Goal: Navigation & Orientation: Find specific page/section

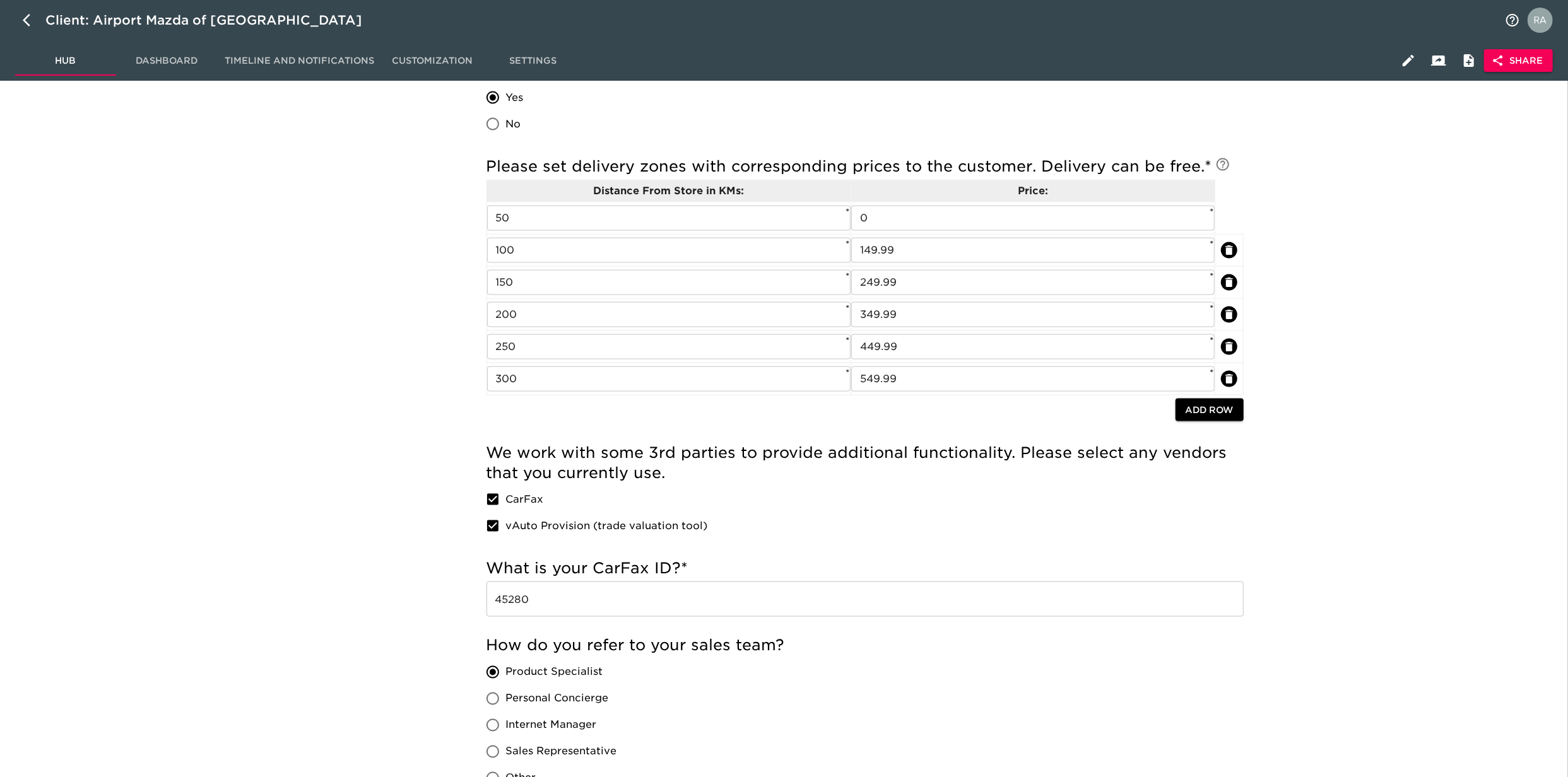
scroll to position [2130, 0]
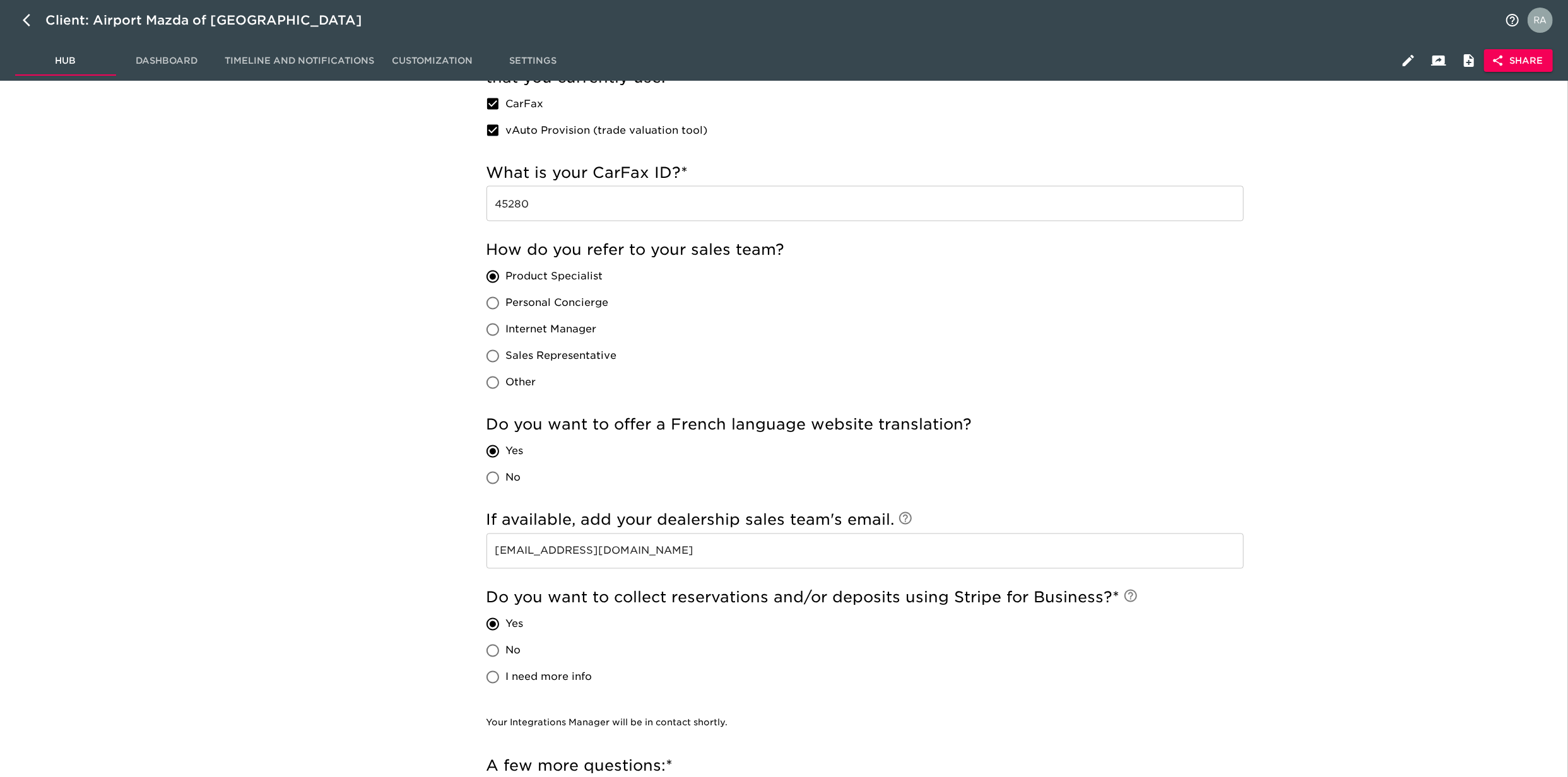
click at [1222, 374] on div "How do you refer to your sales team? Product Specialist Personal Concierge Inte…" at bounding box center [865, 318] width 757 height 155
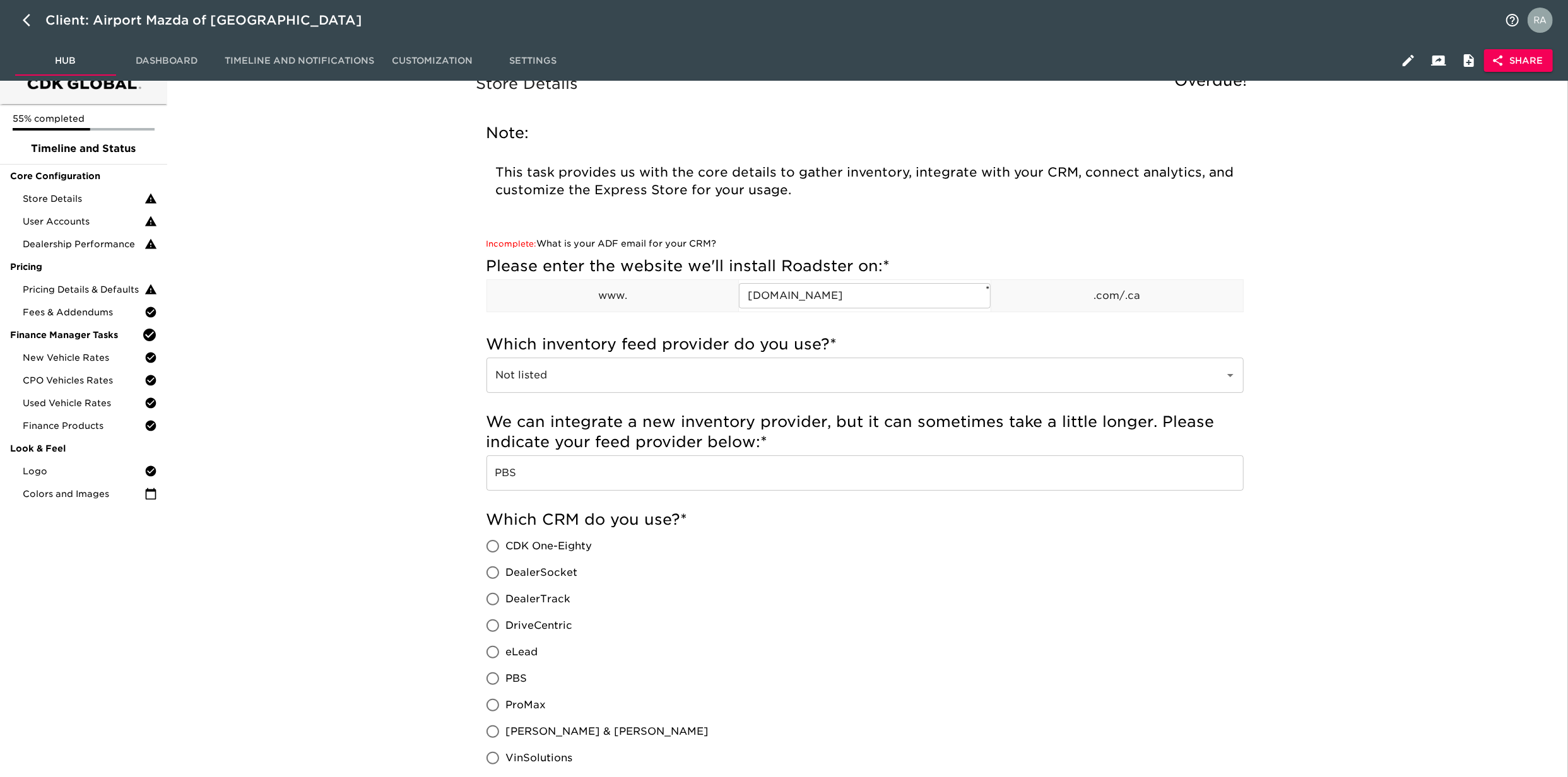
scroll to position [0, 0]
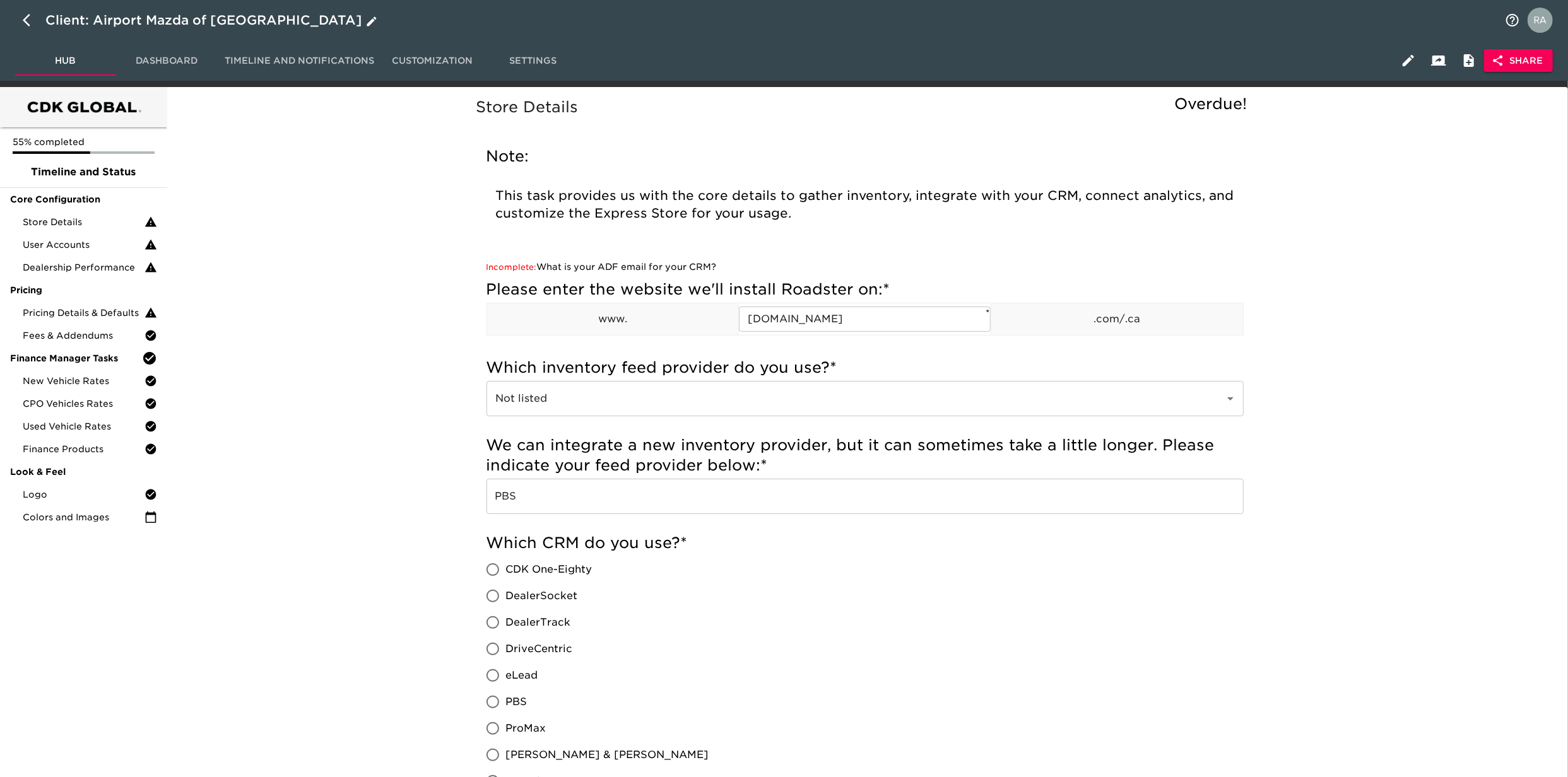
click at [36, 19] on icon "button" at bounding box center [30, 20] width 15 height 15
select select "10"
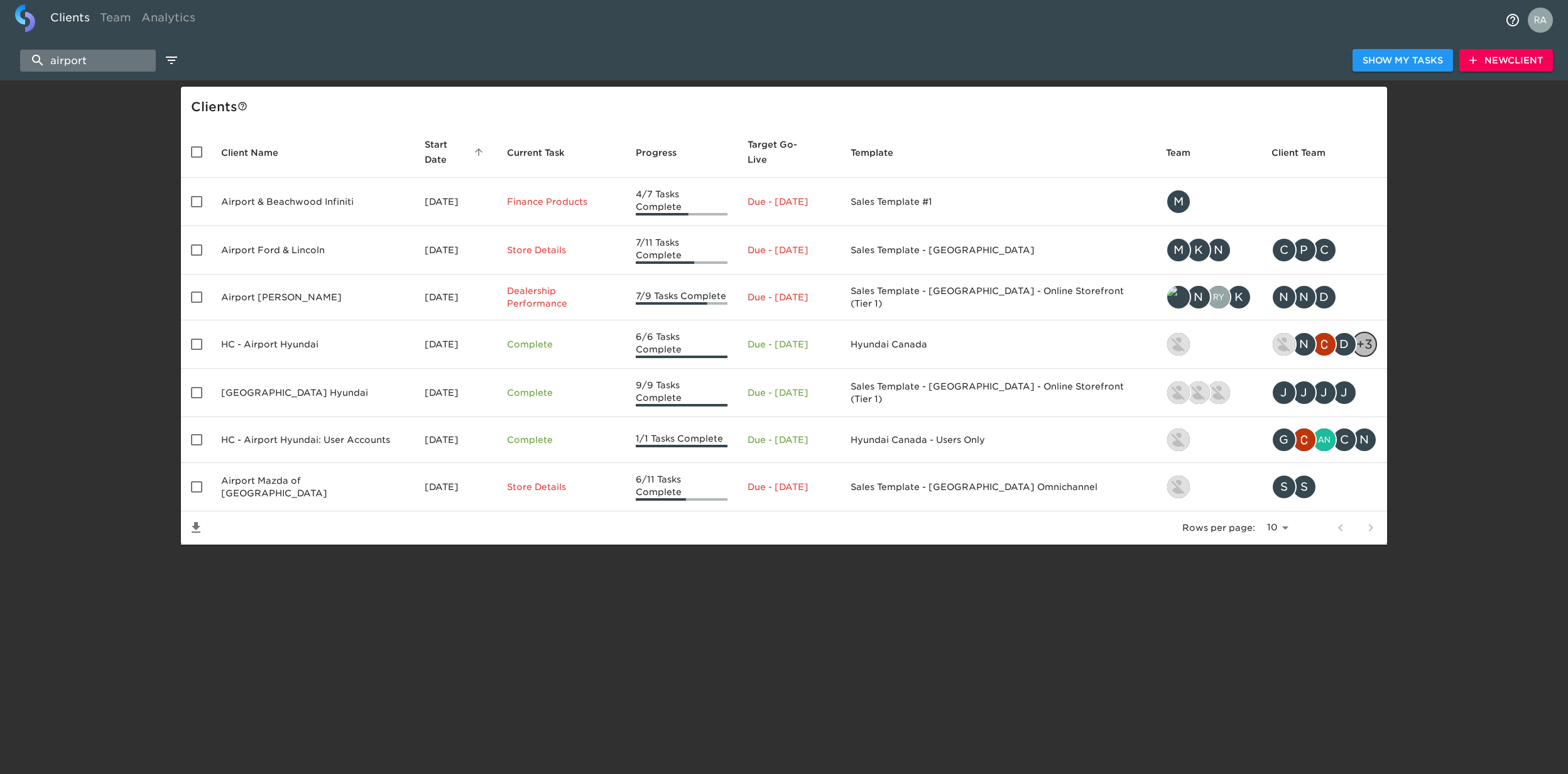
drag, startPoint x: 92, startPoint y: 56, endPoint x: 24, endPoint y: 57, distance: 68.0
click at [24, 57] on input "airport" at bounding box center [88, 60] width 135 height 22
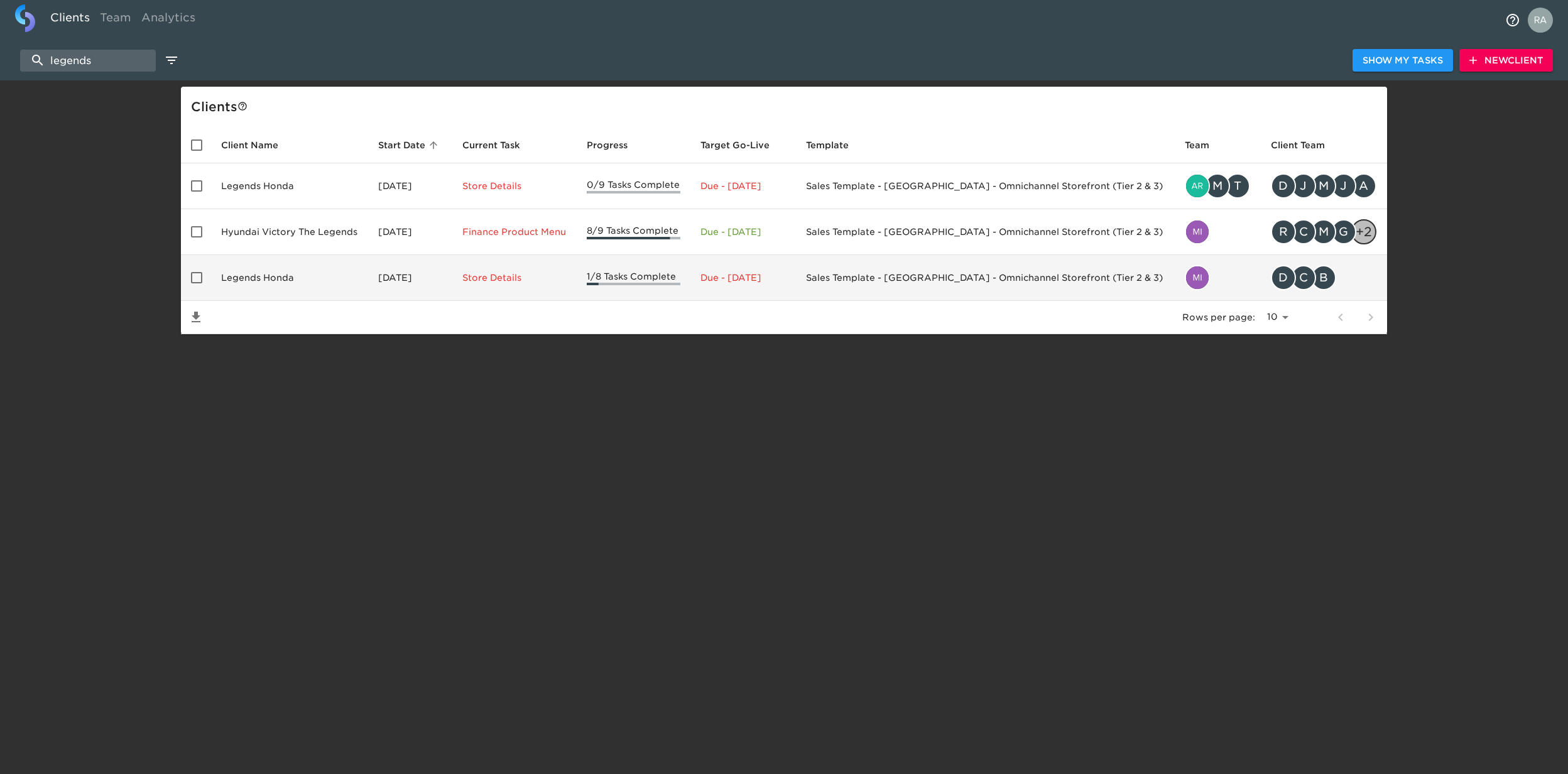
type input "legends"
click at [274, 275] on td "Legends Honda" at bounding box center [290, 278] width 157 height 46
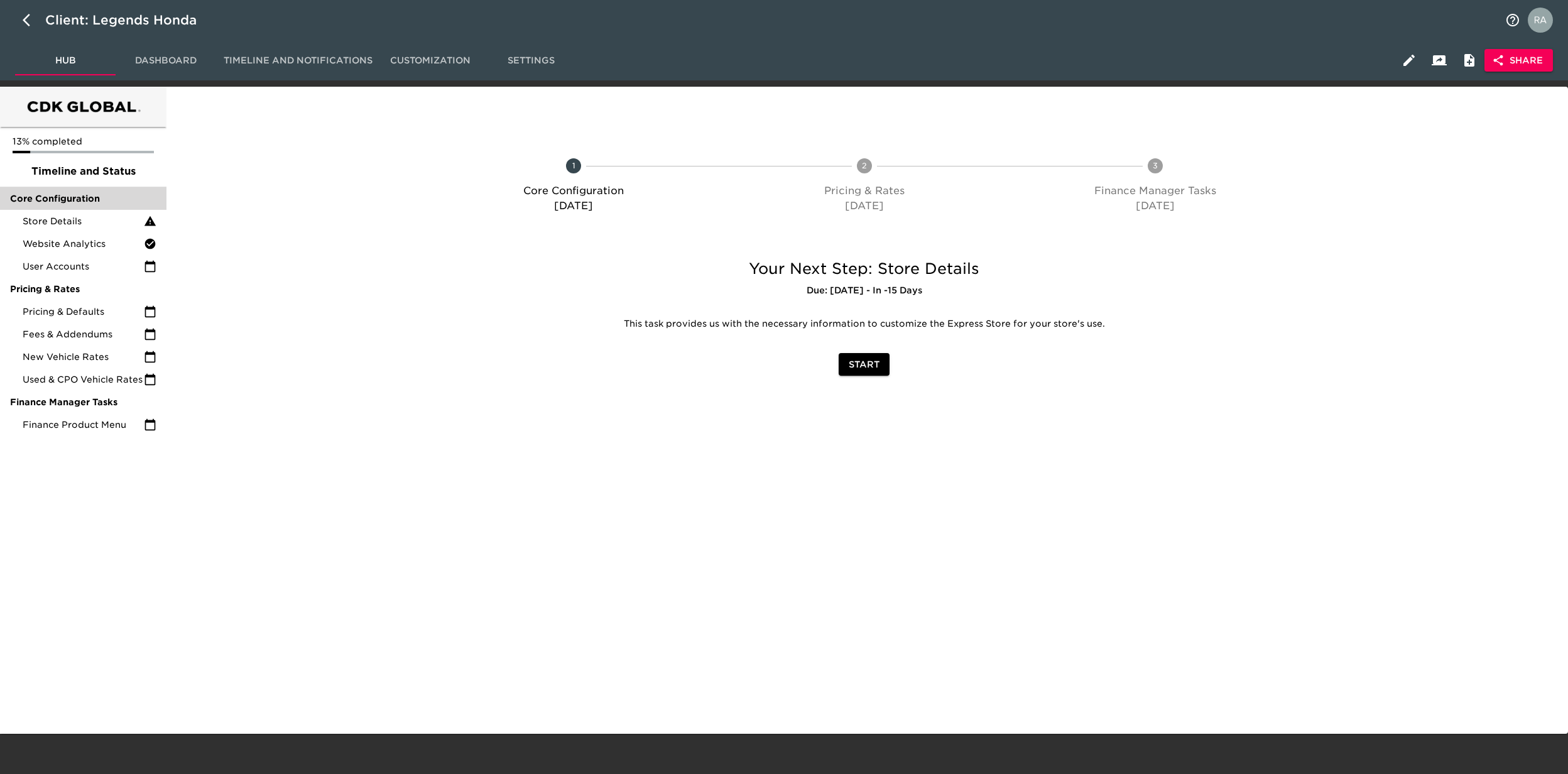
click at [83, 202] on span "Core Configuration" at bounding box center [83, 198] width 147 height 12
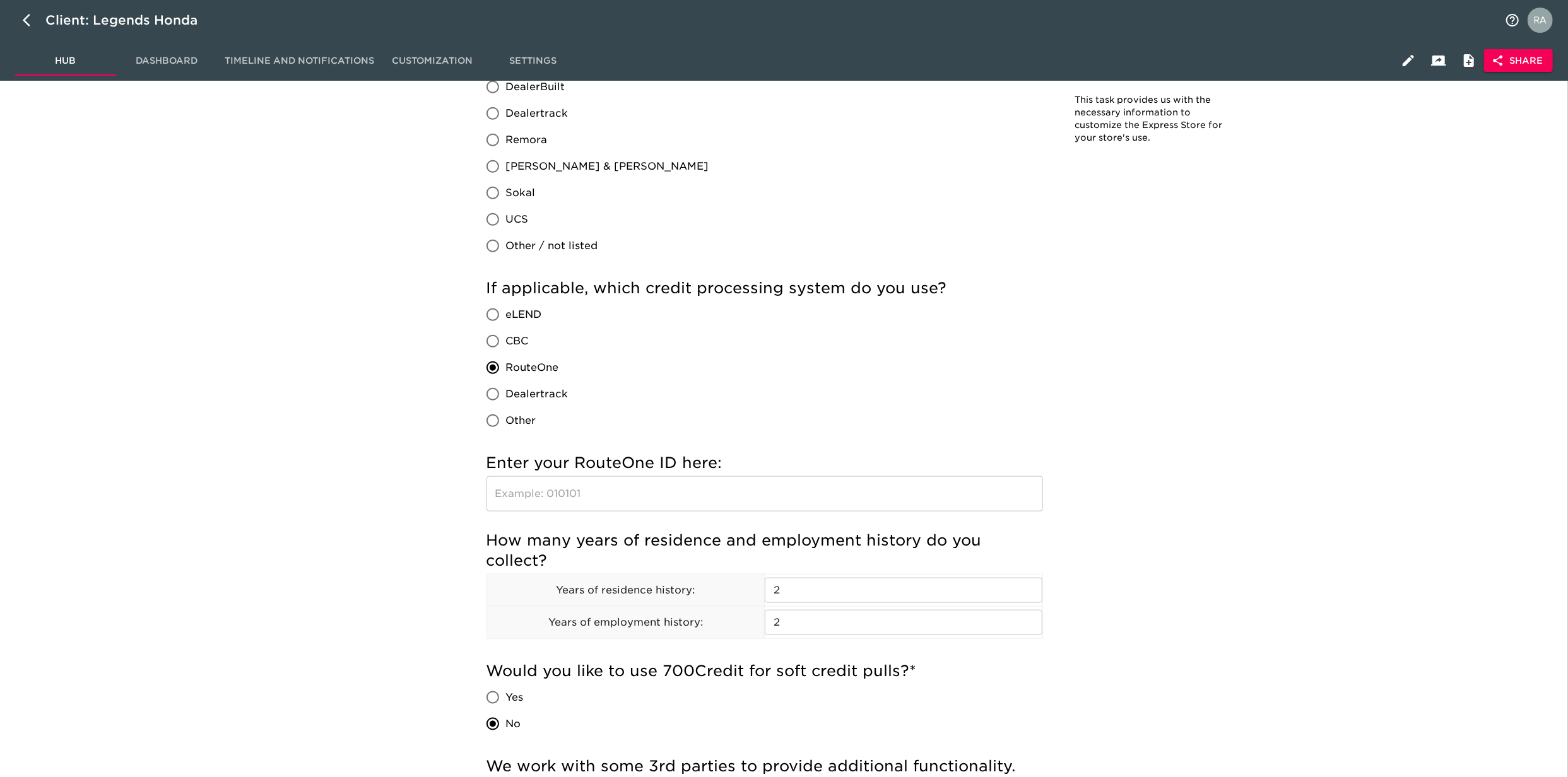
scroll to position [1345, 0]
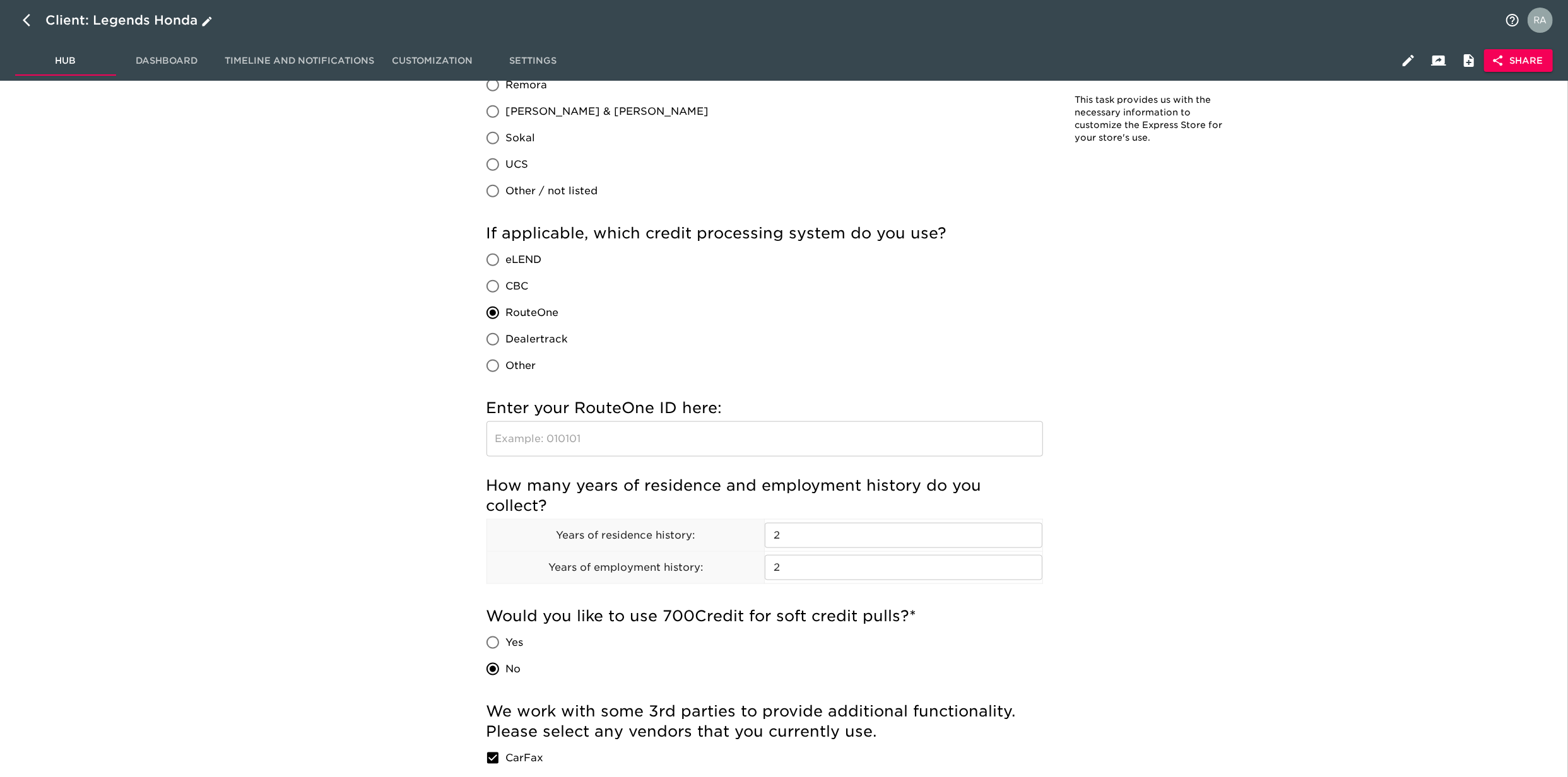
click at [23, 14] on icon "button" at bounding box center [30, 20] width 15 height 15
select select "10"
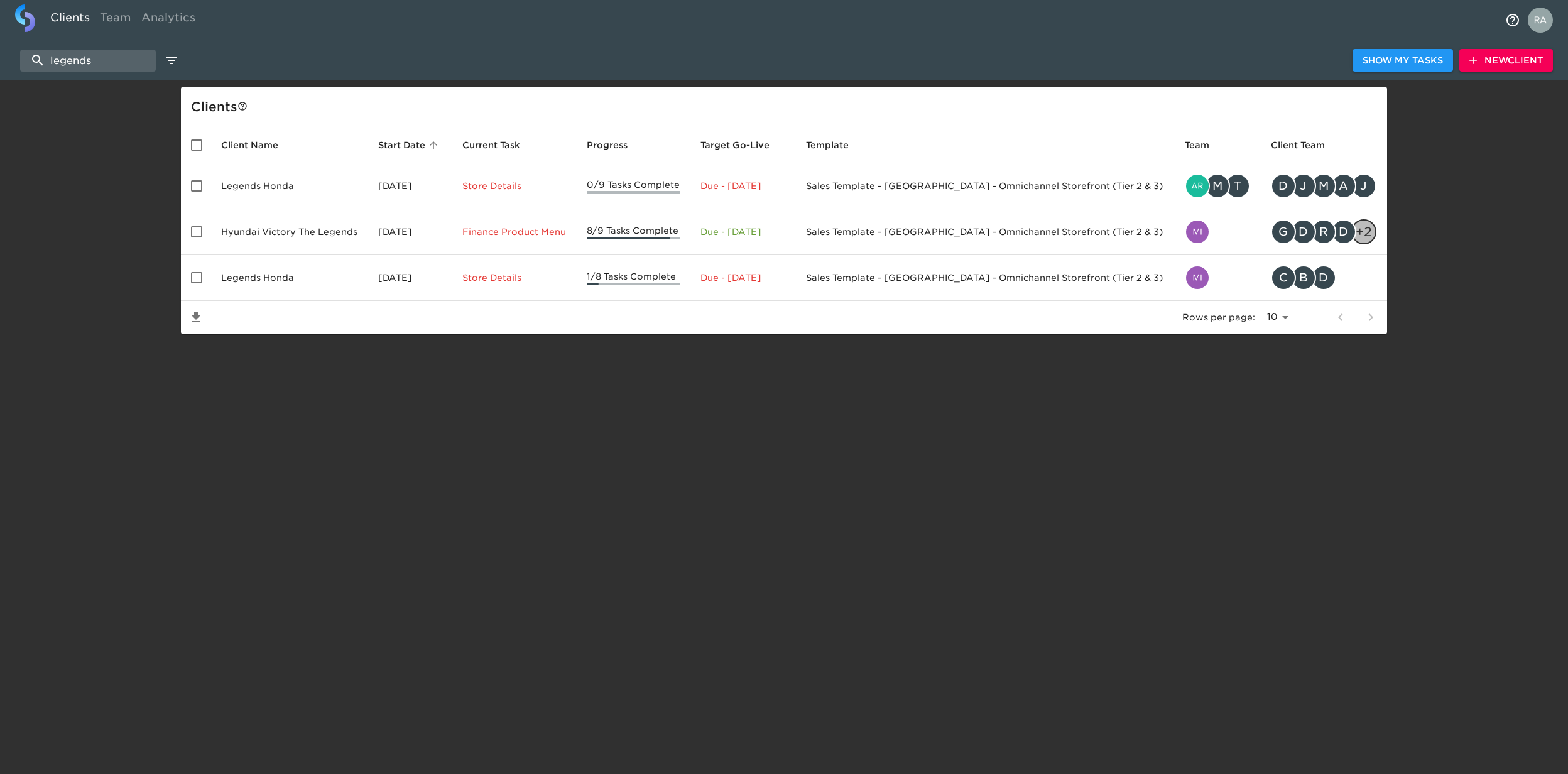
drag, startPoint x: 111, startPoint y: 66, endPoint x: -4, endPoint y: 64, distance: 115.0
click at [0, 64] on html "Clients Team Analytics legends Show My Tasks New Client Client s Client Name St…" at bounding box center [784, 187] width 1568 height 374
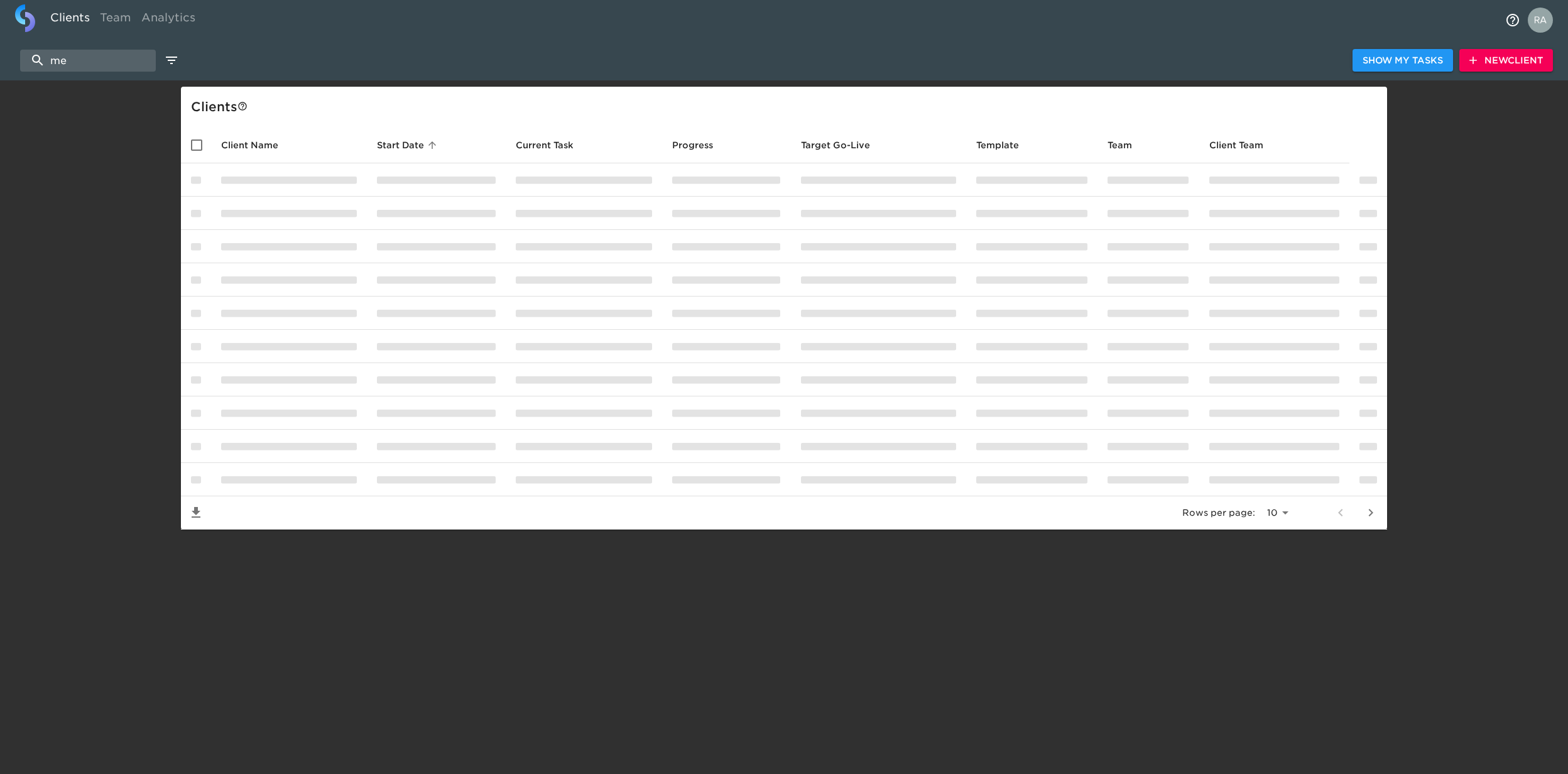
type input "m"
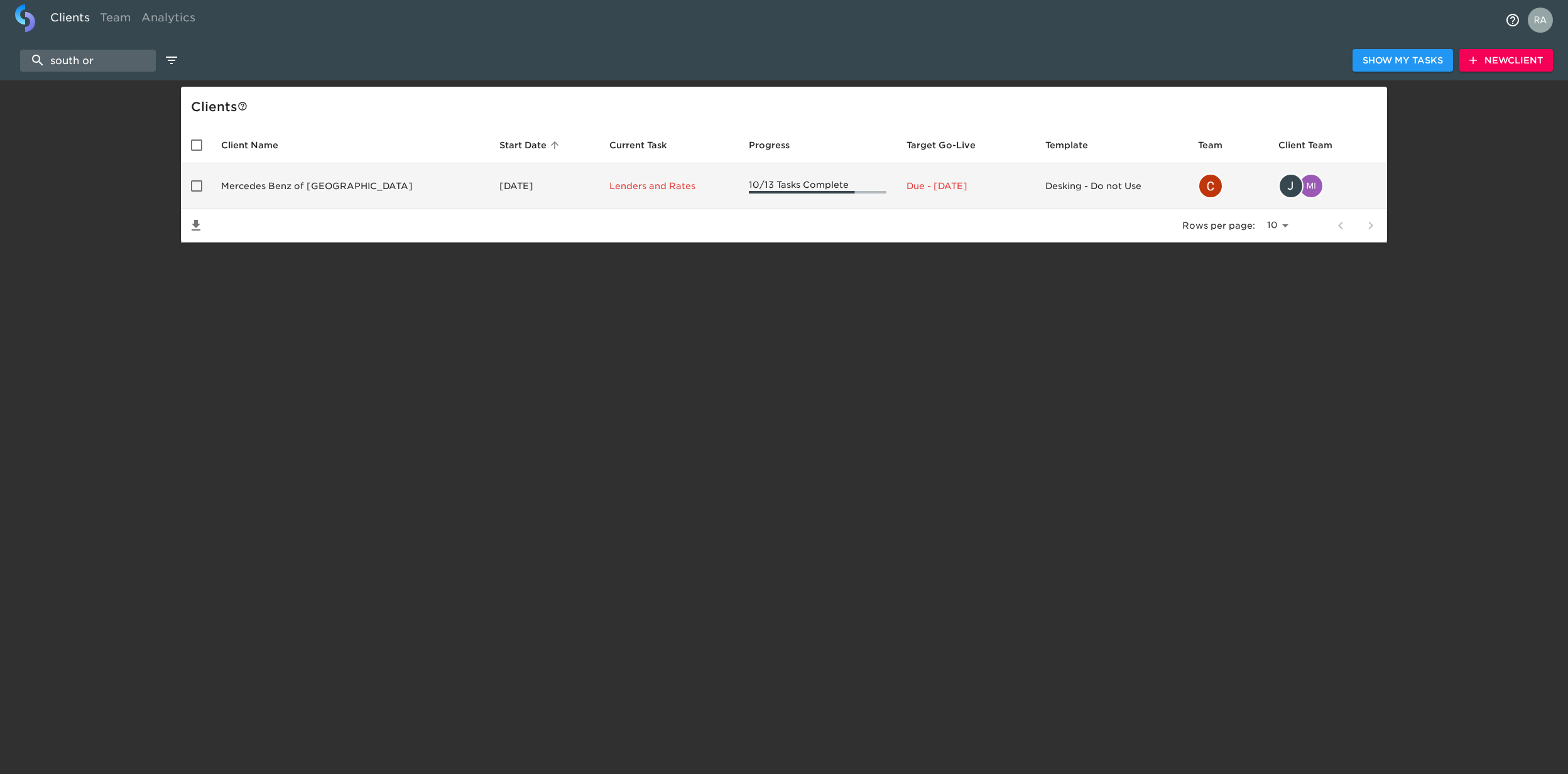
type input "south or"
click at [340, 185] on td "Mercedes Benz of [GEOGRAPHIC_DATA]" at bounding box center [350, 187] width 279 height 46
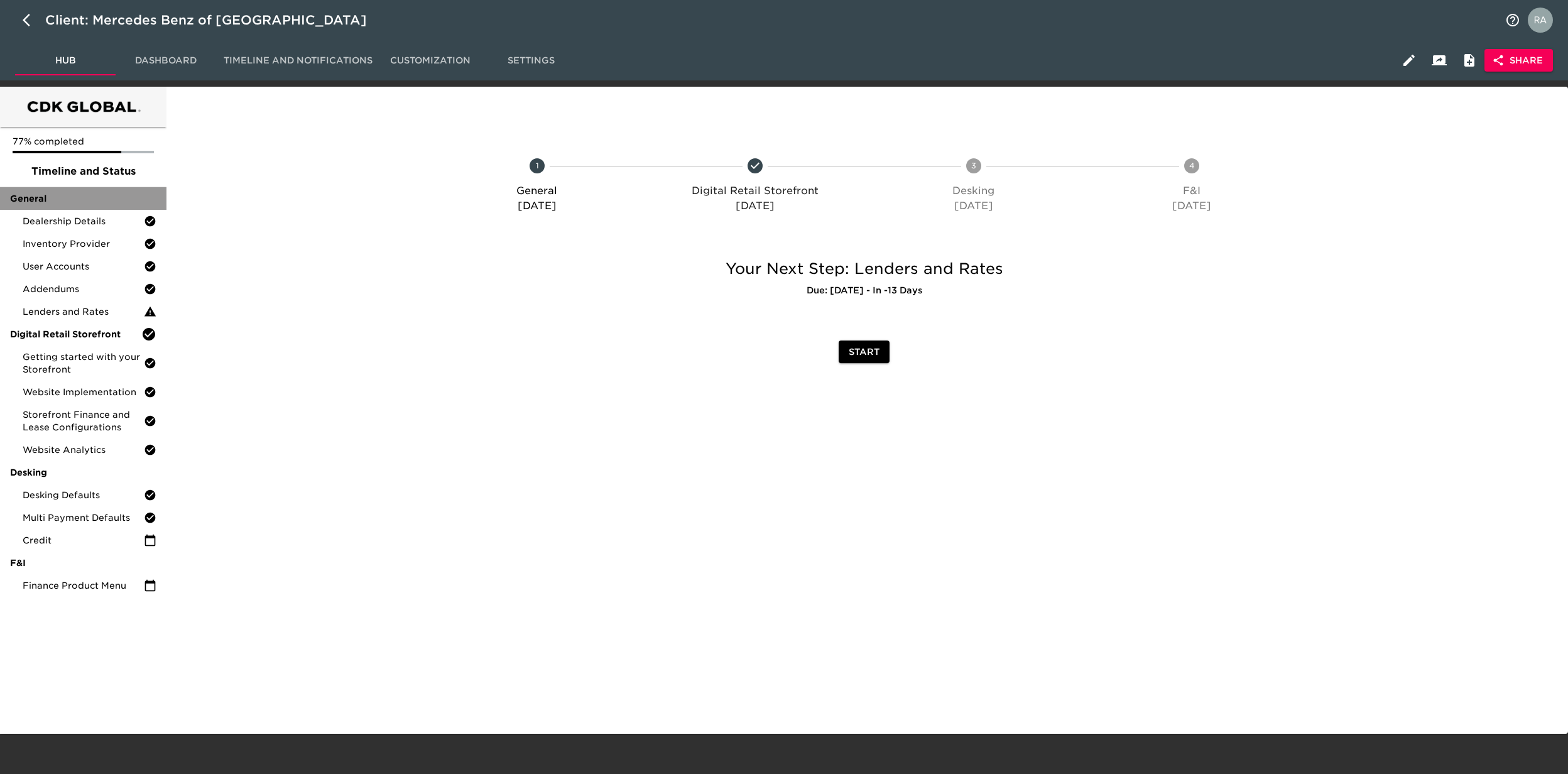
click at [66, 202] on span "General" at bounding box center [83, 198] width 147 height 12
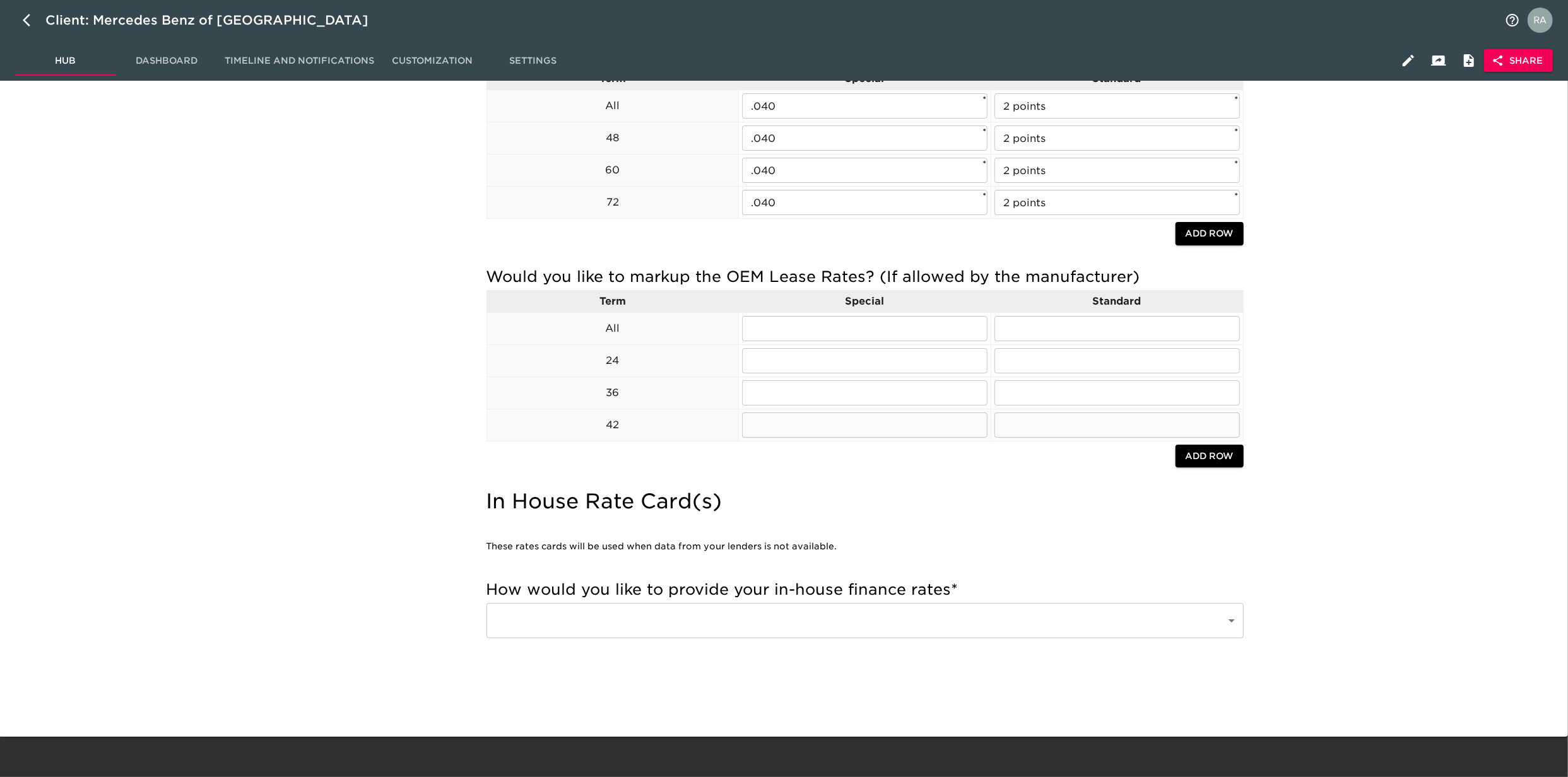
scroll to position [4136, 0]
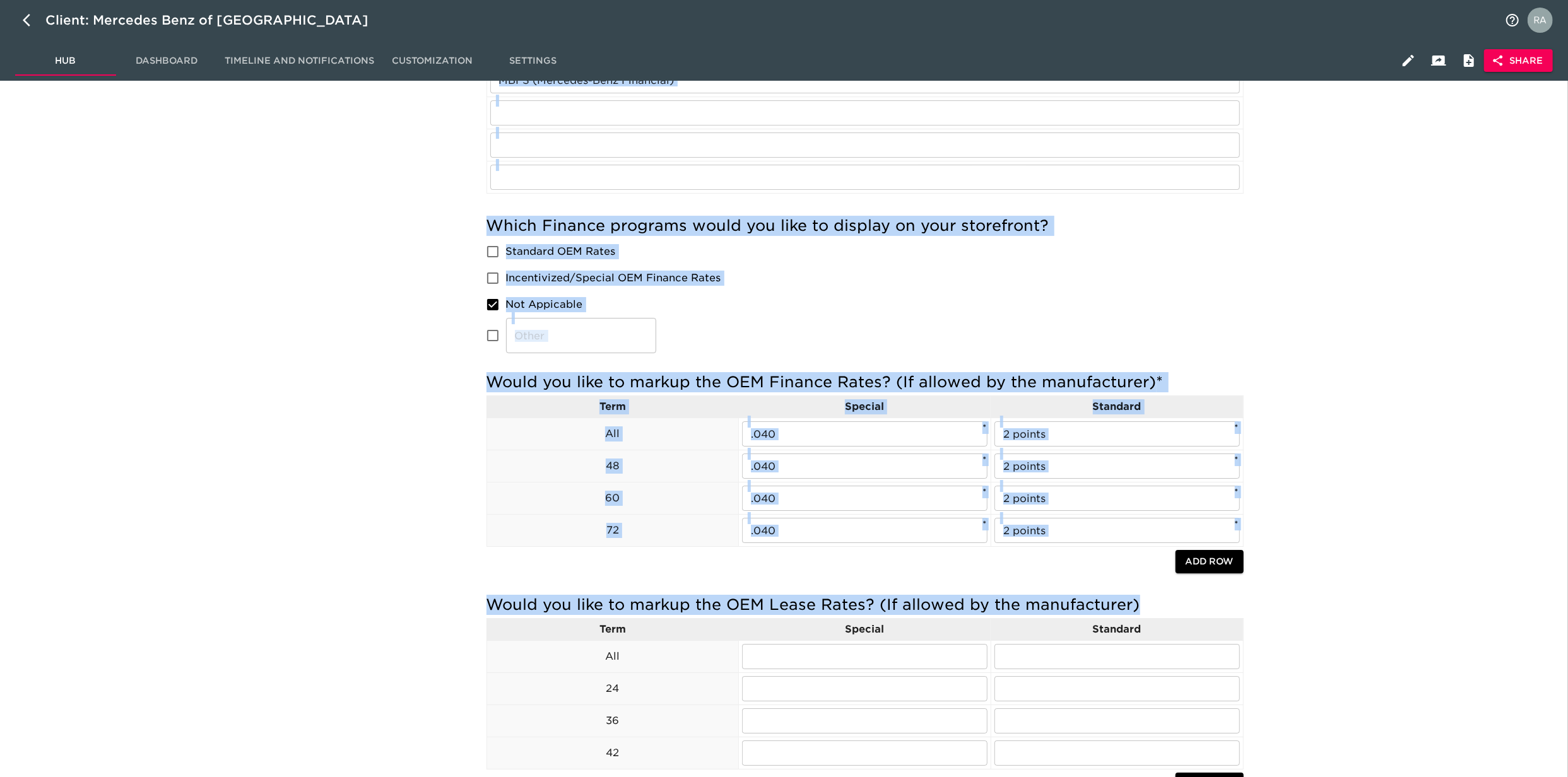
drag, startPoint x: 1565, startPoint y: 666, endPoint x: 1676, endPoint y: 174, distance: 504.4
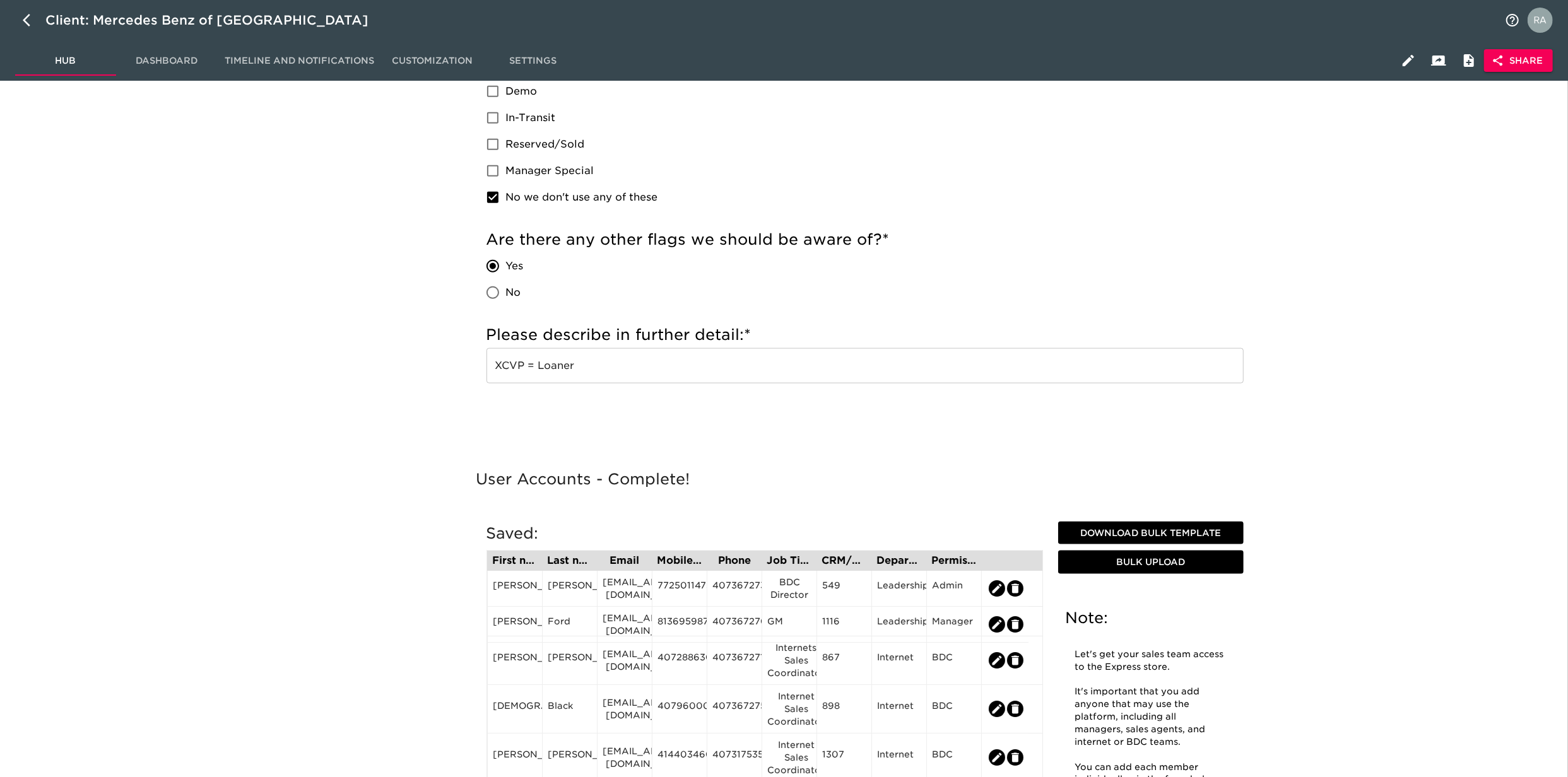
scroll to position [0, 0]
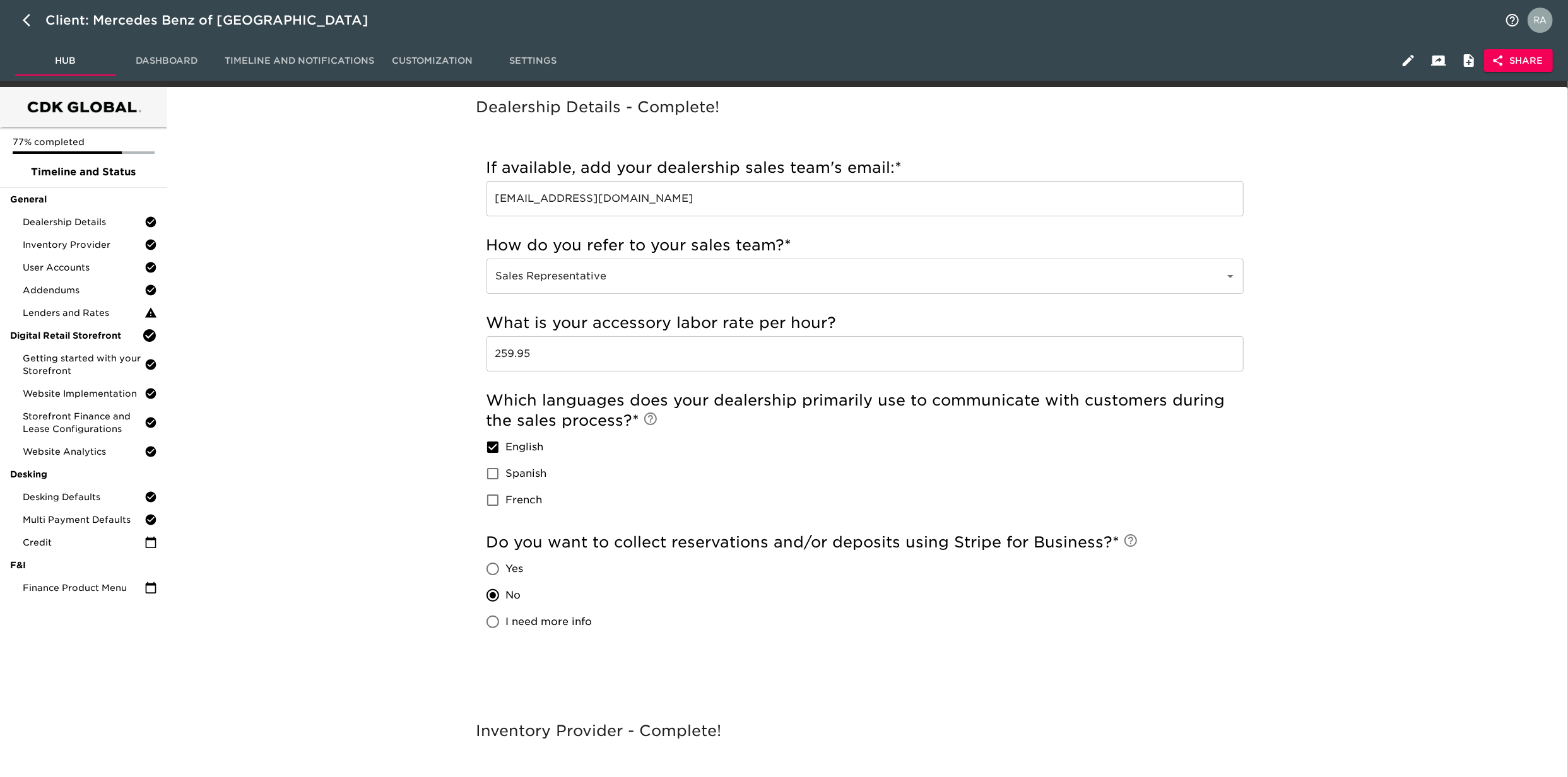
click at [193, 197] on div "Dealership Details - Complete! Incomplete: How do you refer to your sales team?…" at bounding box center [864, 407] width 1391 height 624
click at [92, 179] on span "Timeline and Status" at bounding box center [84, 171] width 147 height 15
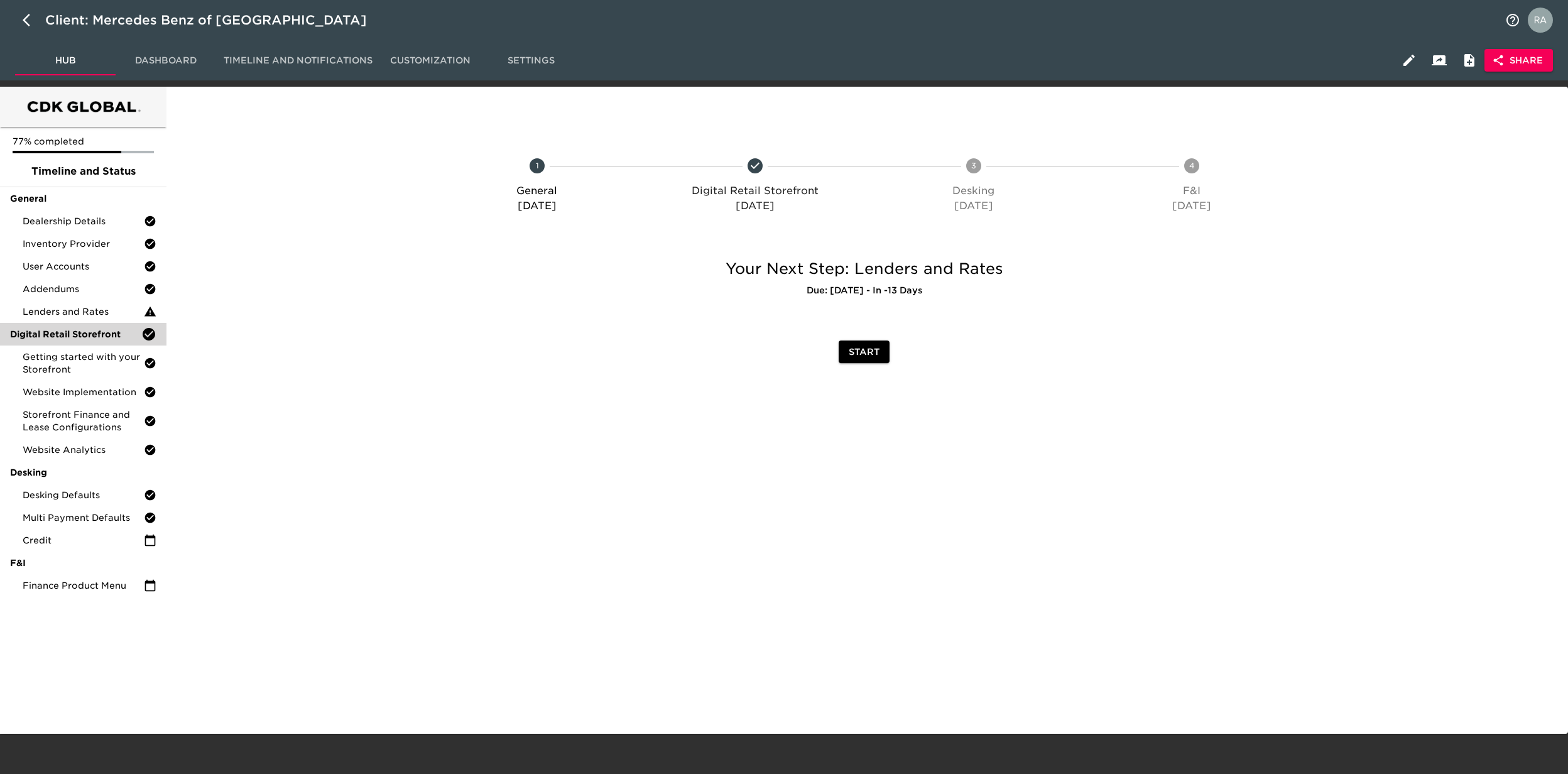
click at [79, 337] on span "Digital Retail Storefront" at bounding box center [75, 334] width 131 height 12
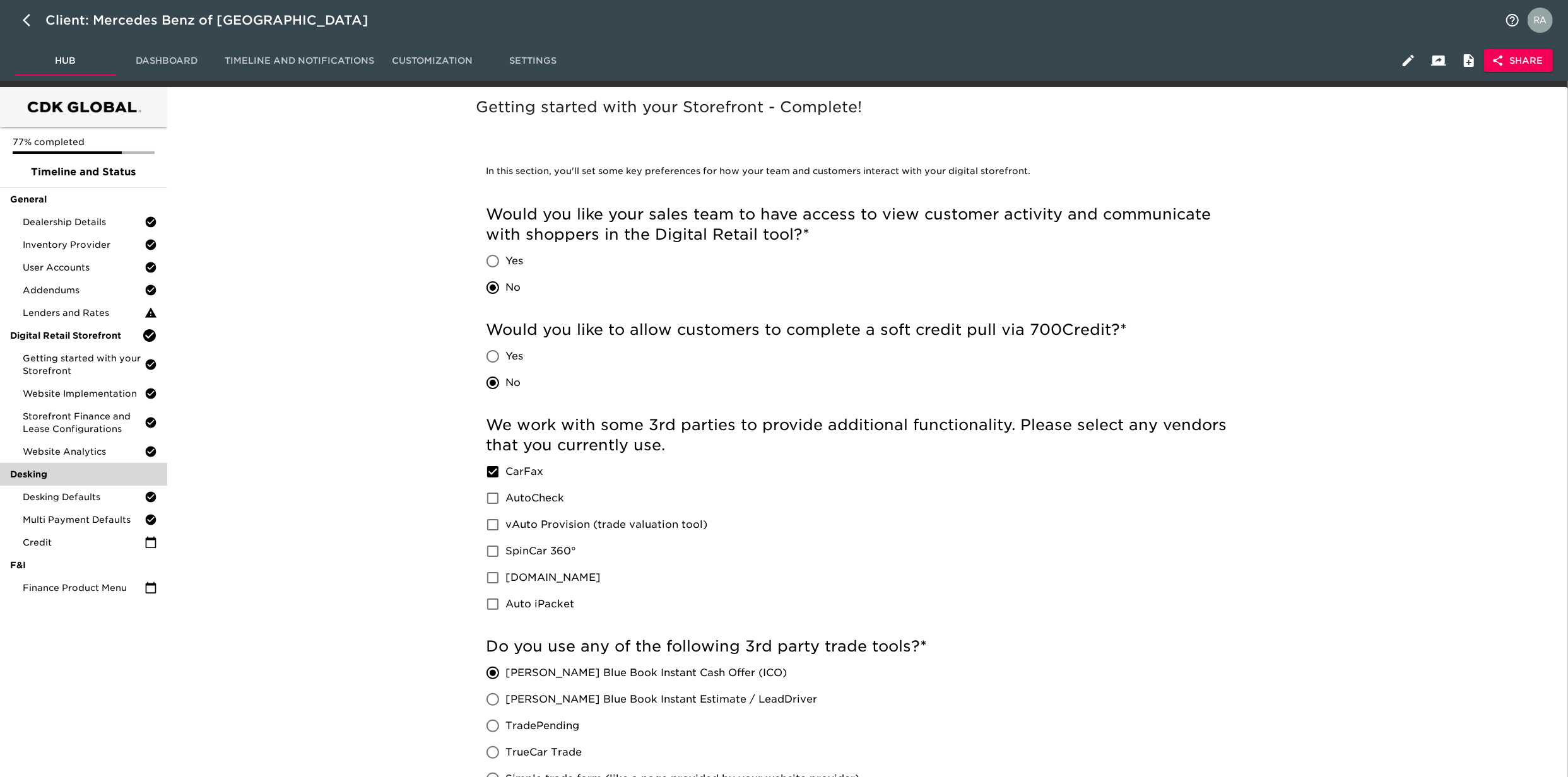
click at [80, 478] on span "Desking" at bounding box center [84, 474] width 147 height 12
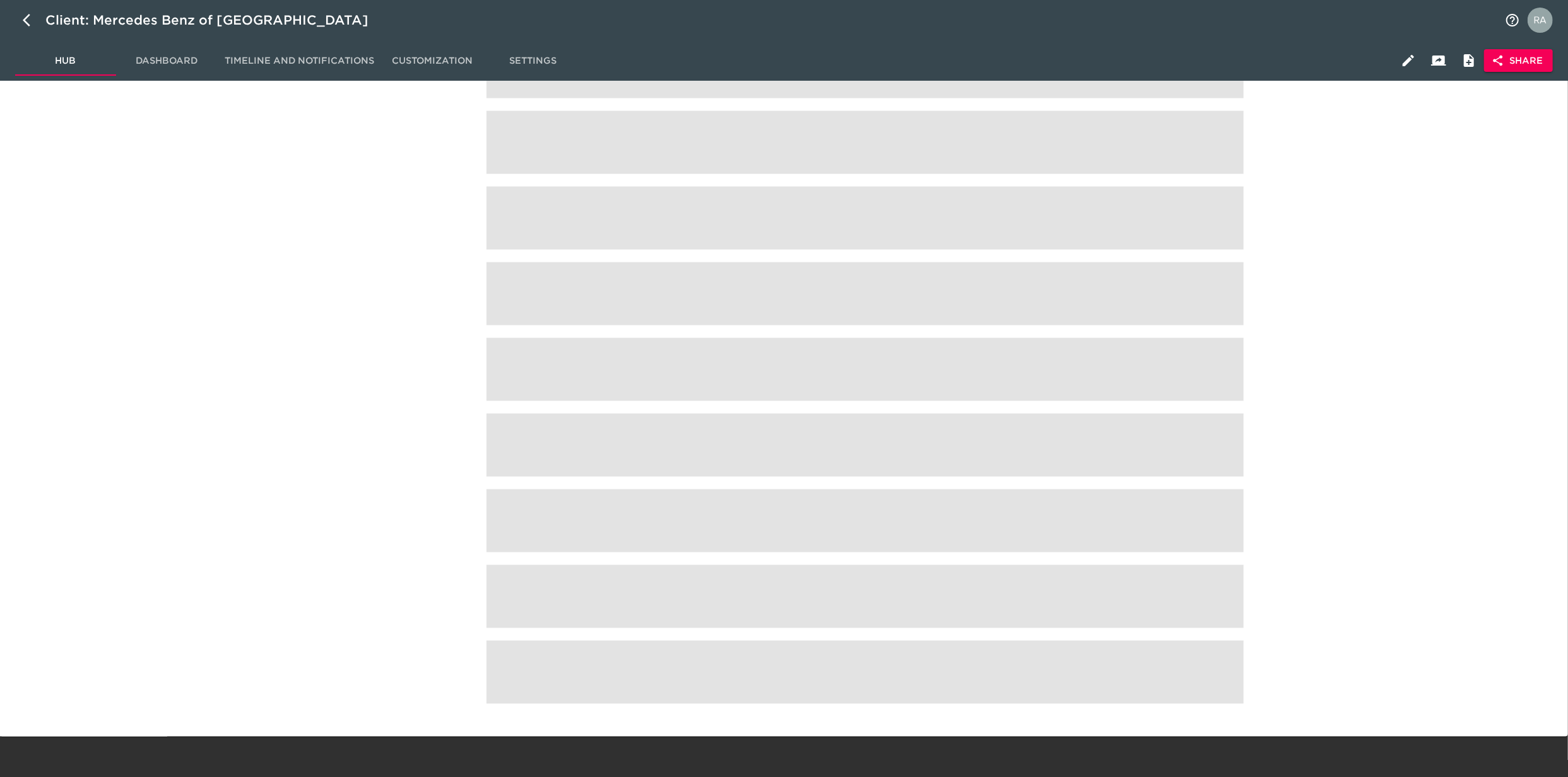
scroll to position [1770, 0]
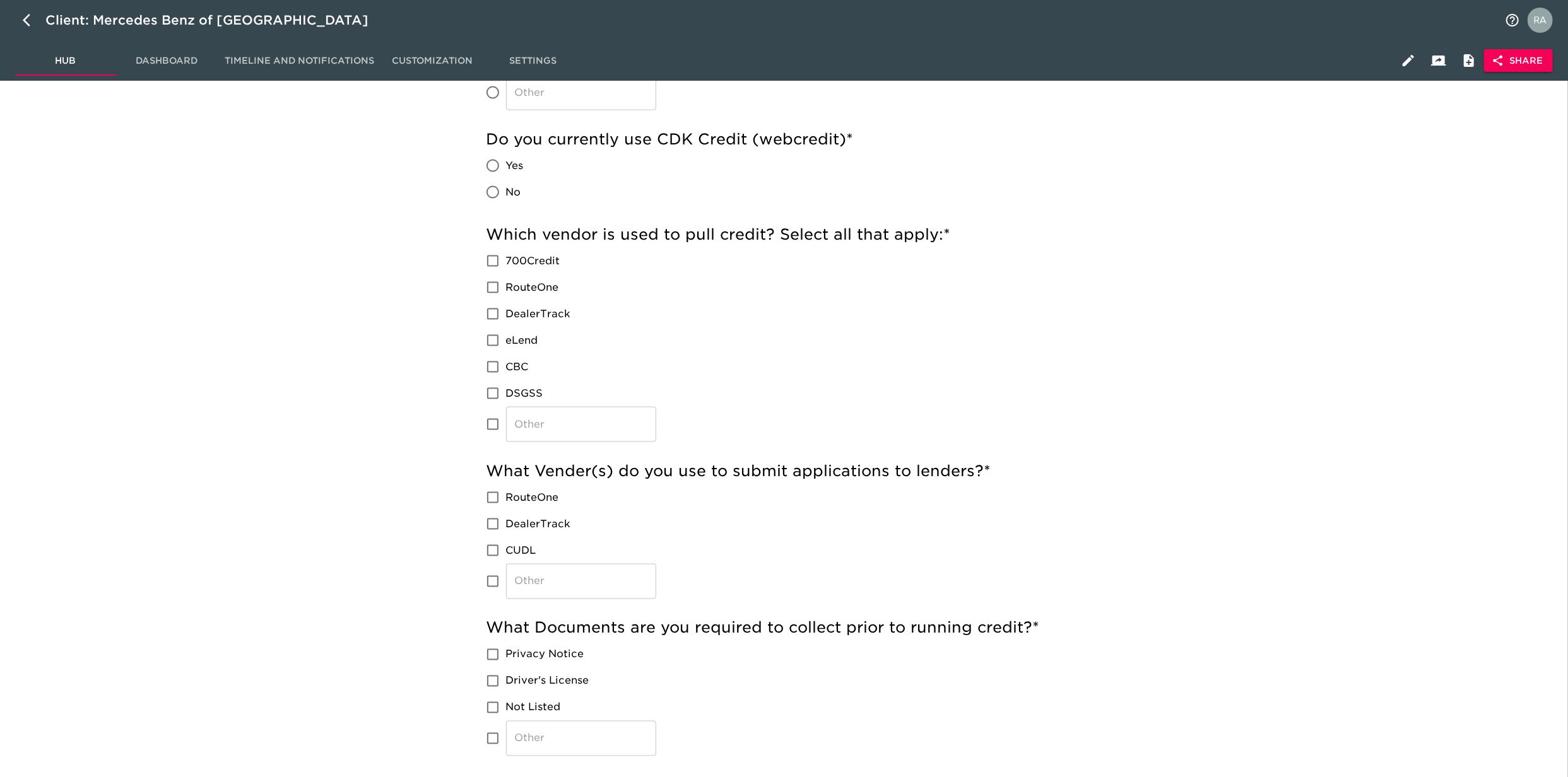
click at [1217, 302] on div "Which vendor is used to pull credit? Select all that apply: * 700Credit RouteOn…" at bounding box center [865, 333] width 757 height 218
click at [26, 14] on icon "button" at bounding box center [30, 20] width 15 height 15
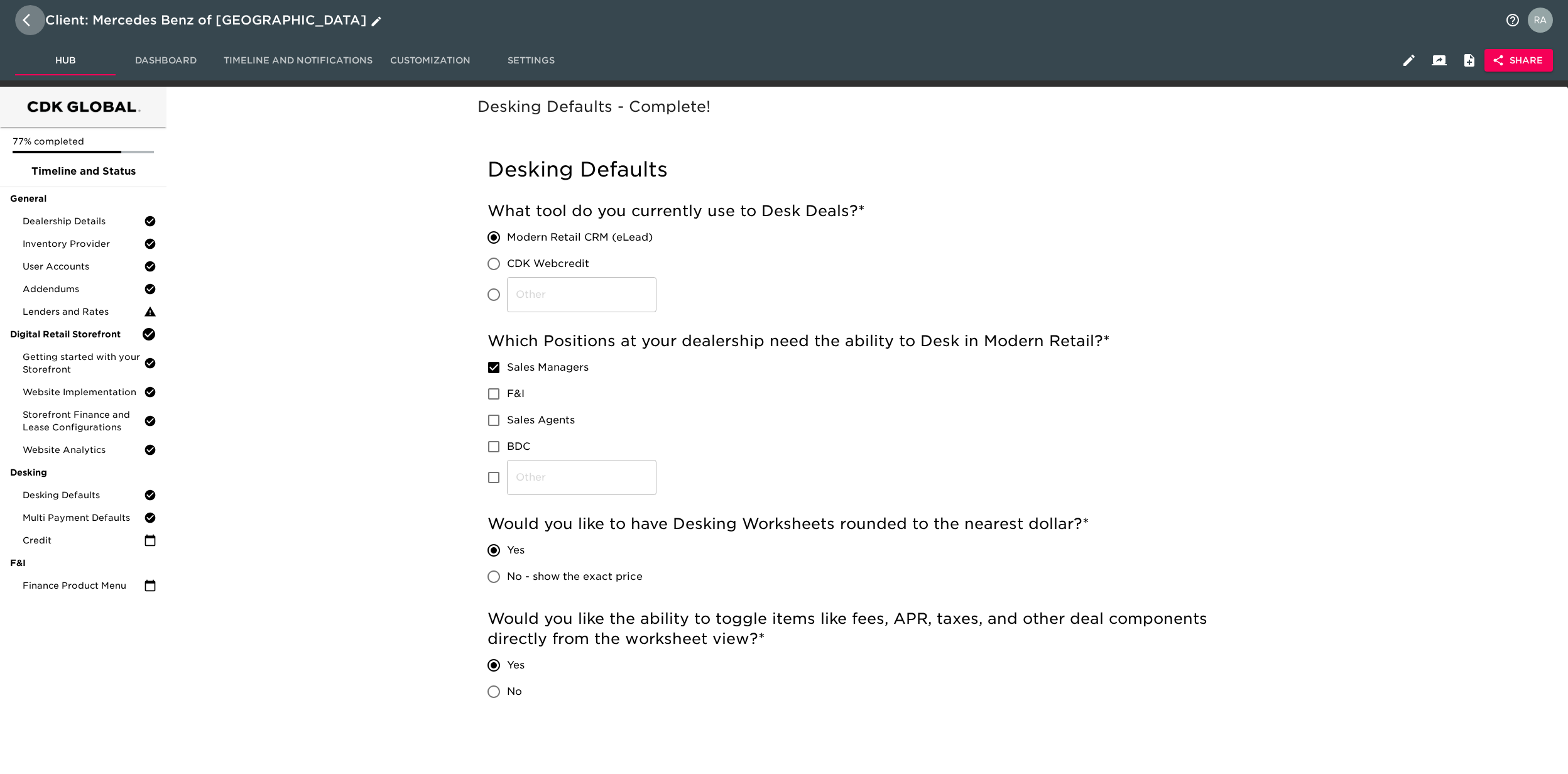
select select "10"
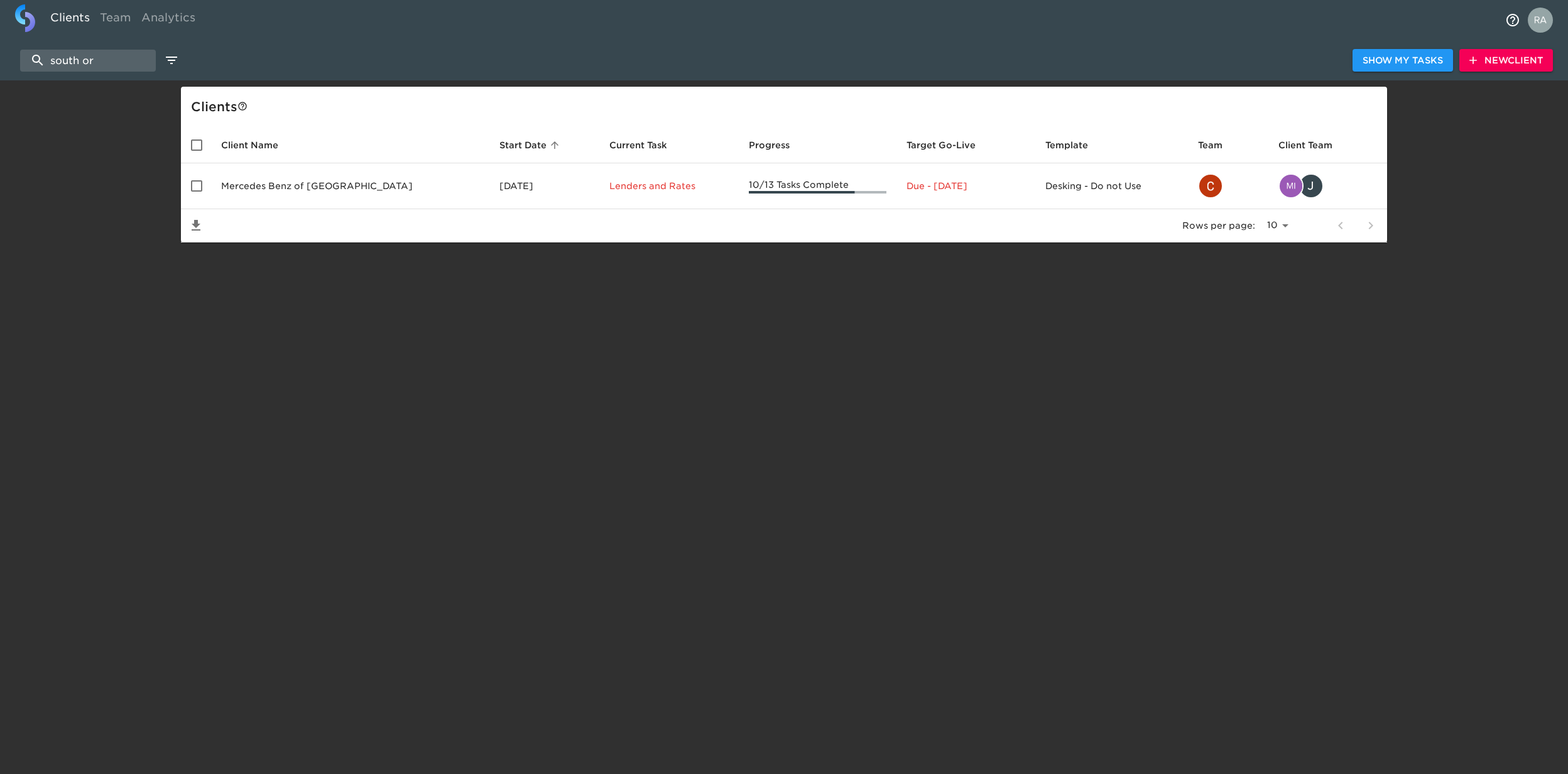
drag, startPoint x: 103, startPoint y: 66, endPoint x: -4, endPoint y: 62, distance: 107.1
click at [0, 62] on html "Clients Team Analytics south or Show My Tasks New Client Client s Client Name S…" at bounding box center [784, 142] width 1568 height 283
paste input "BMW of Fairfield"
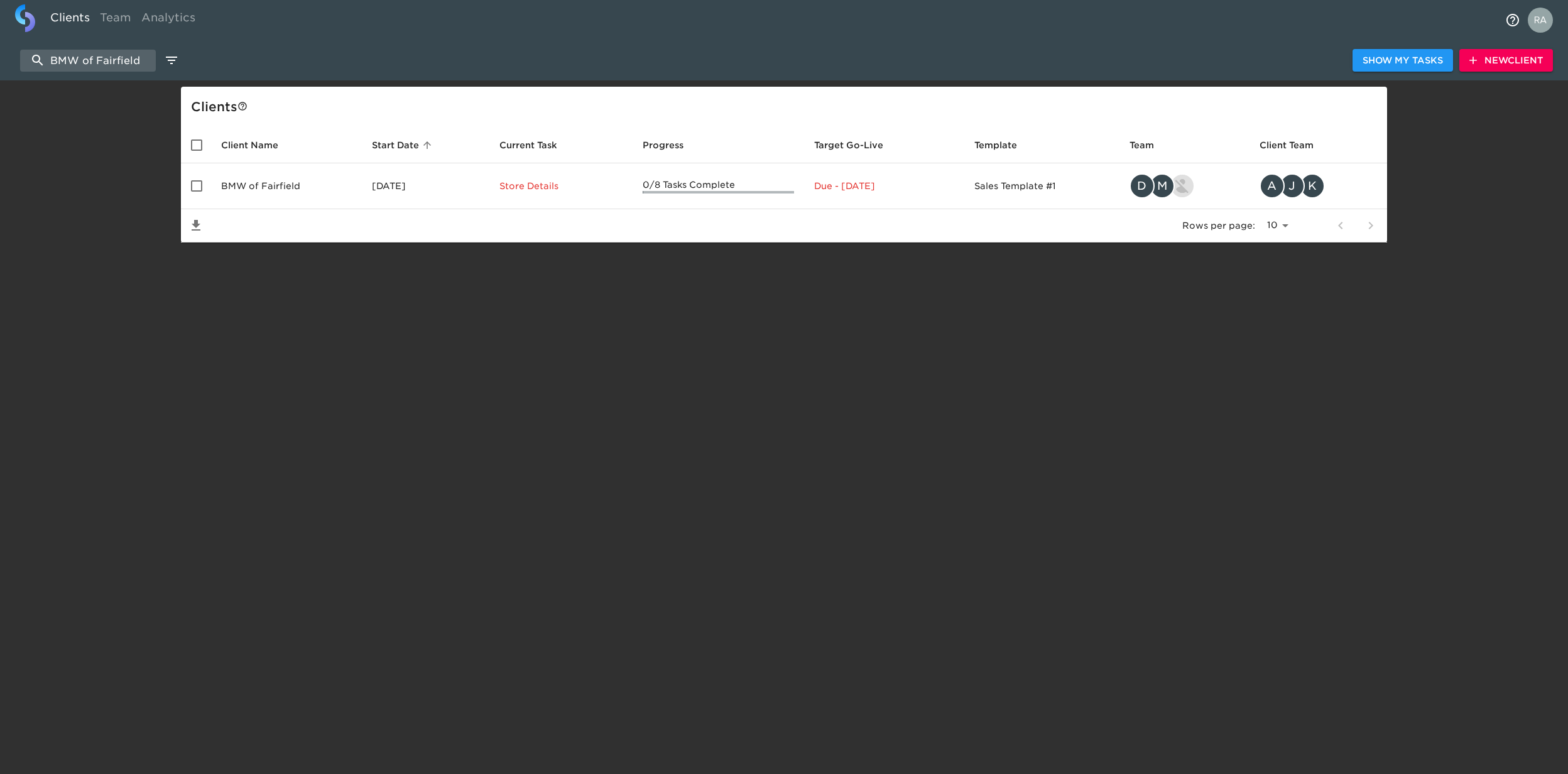
type input "BMW of Fairfield"
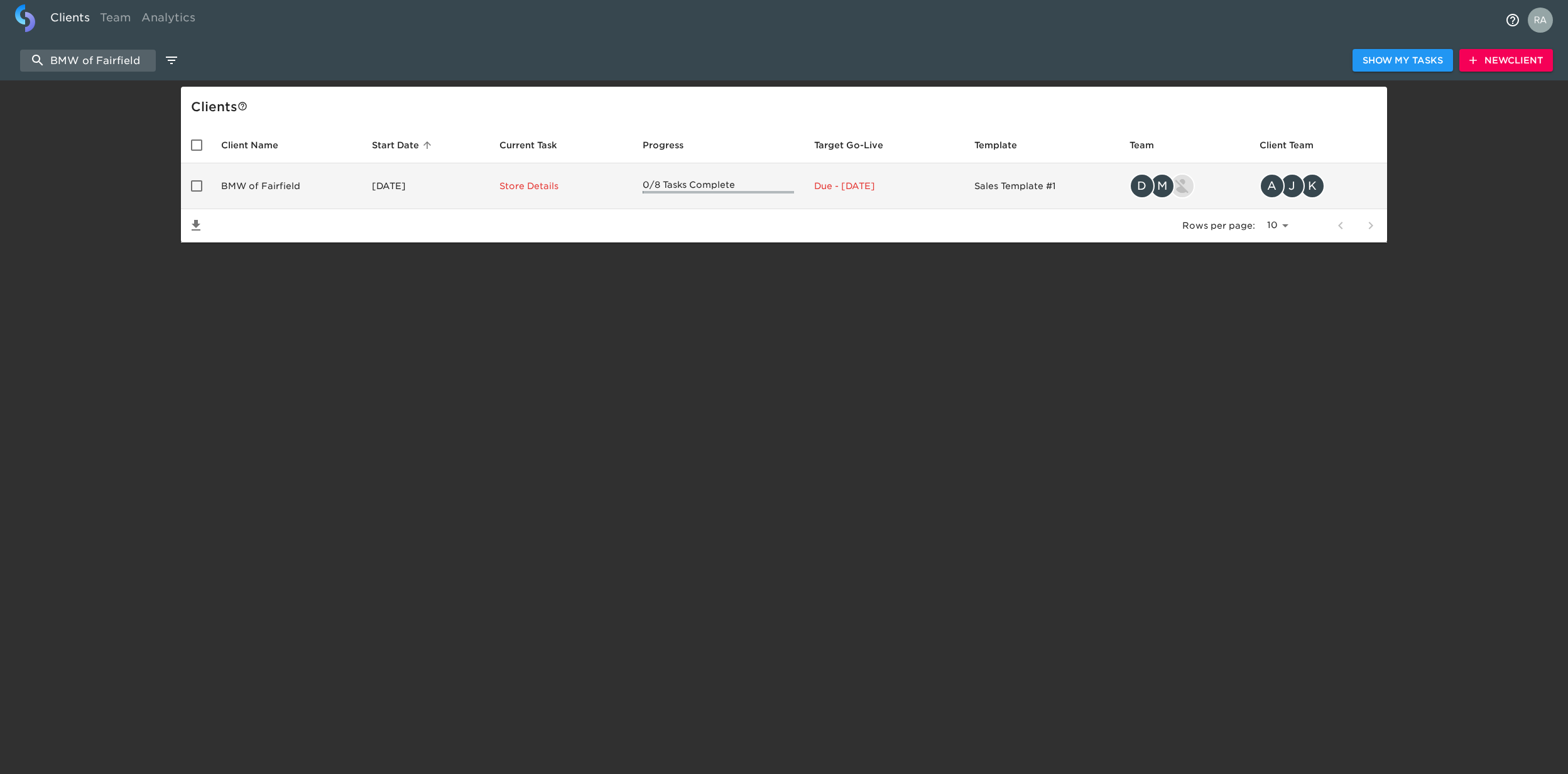
click at [277, 188] on td "BMW of Fairfield" at bounding box center [287, 187] width 150 height 46
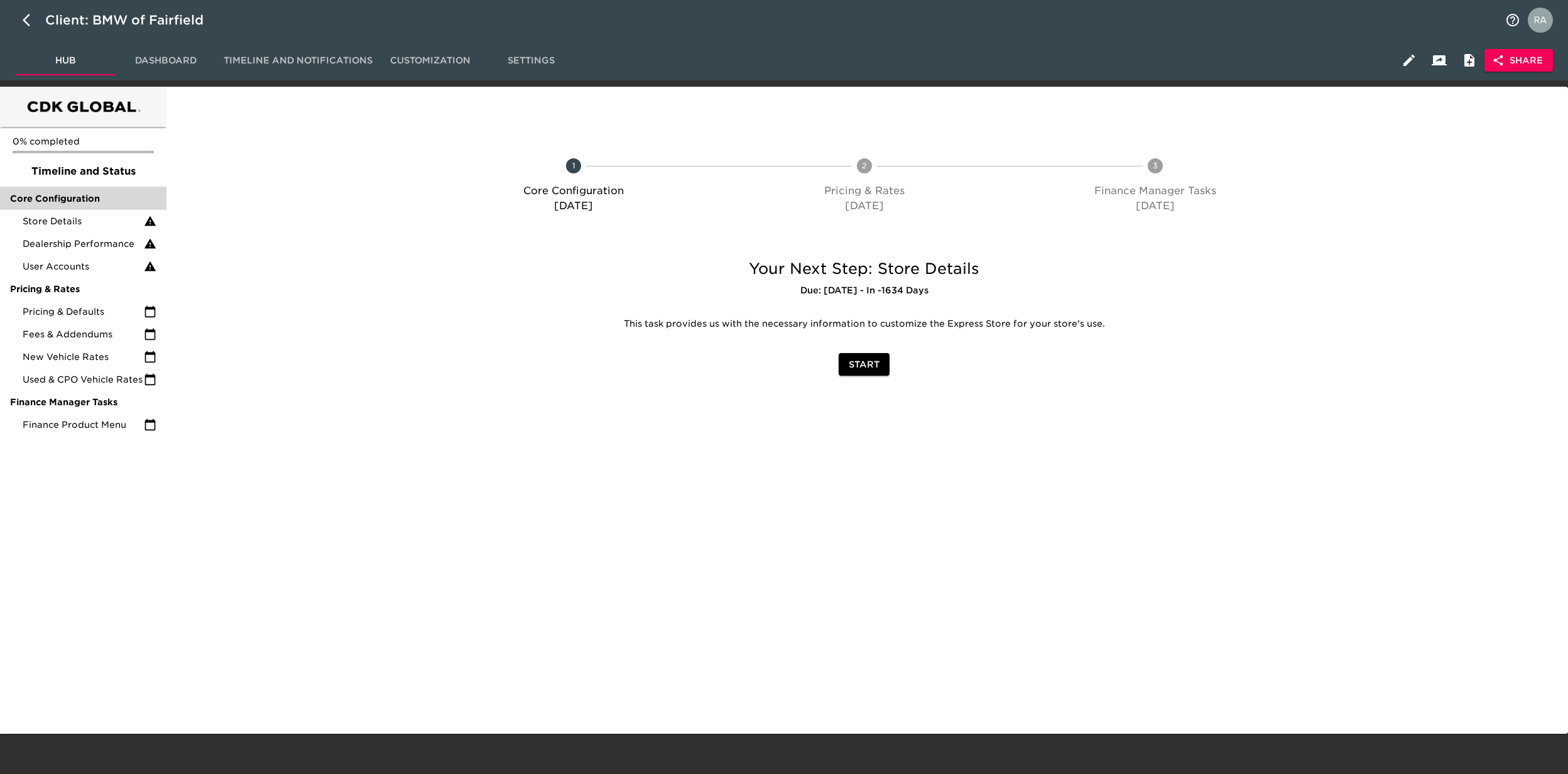
click at [92, 203] on span "Core Configuration" at bounding box center [83, 198] width 147 height 12
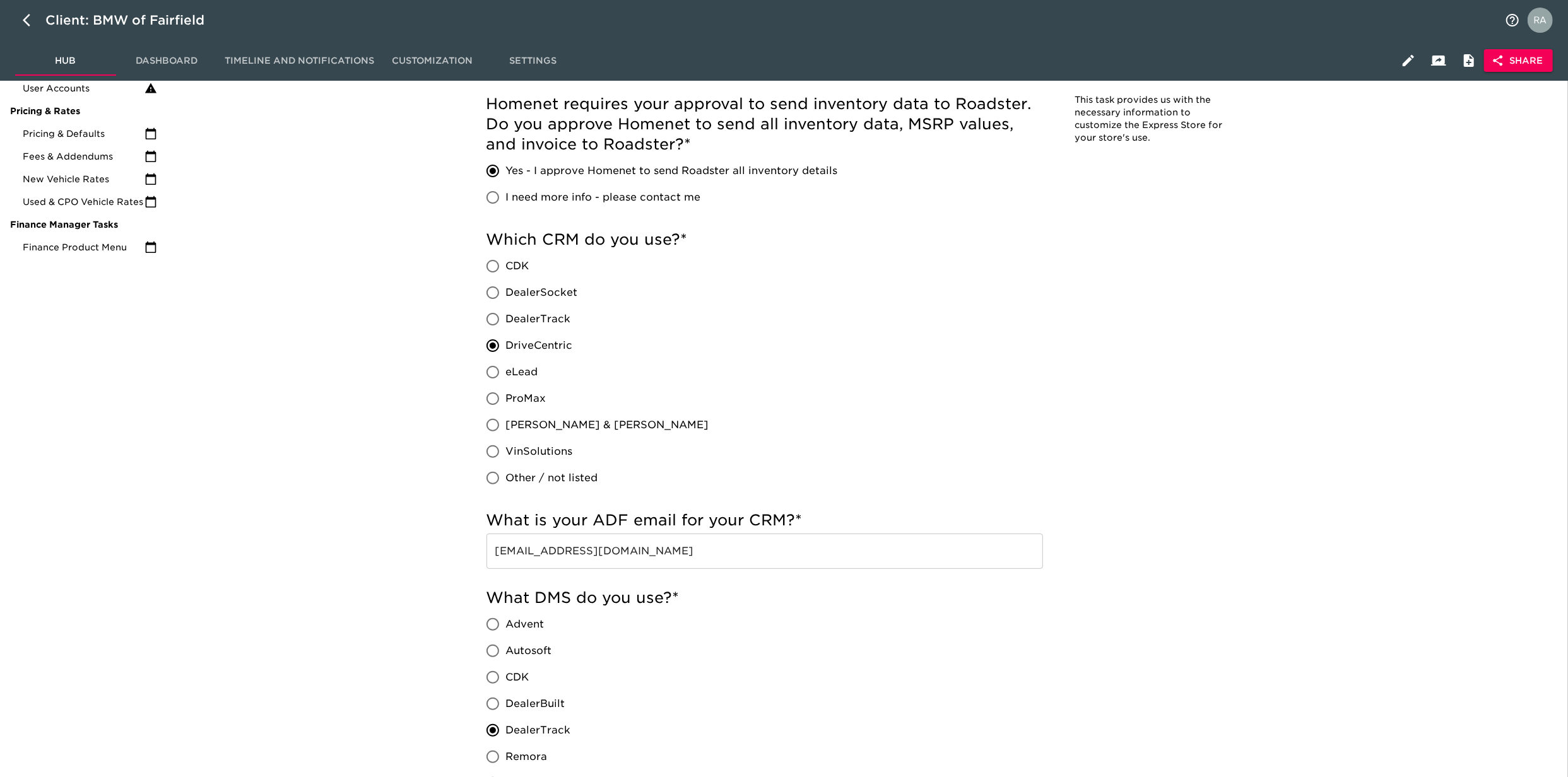
scroll to position [225, 0]
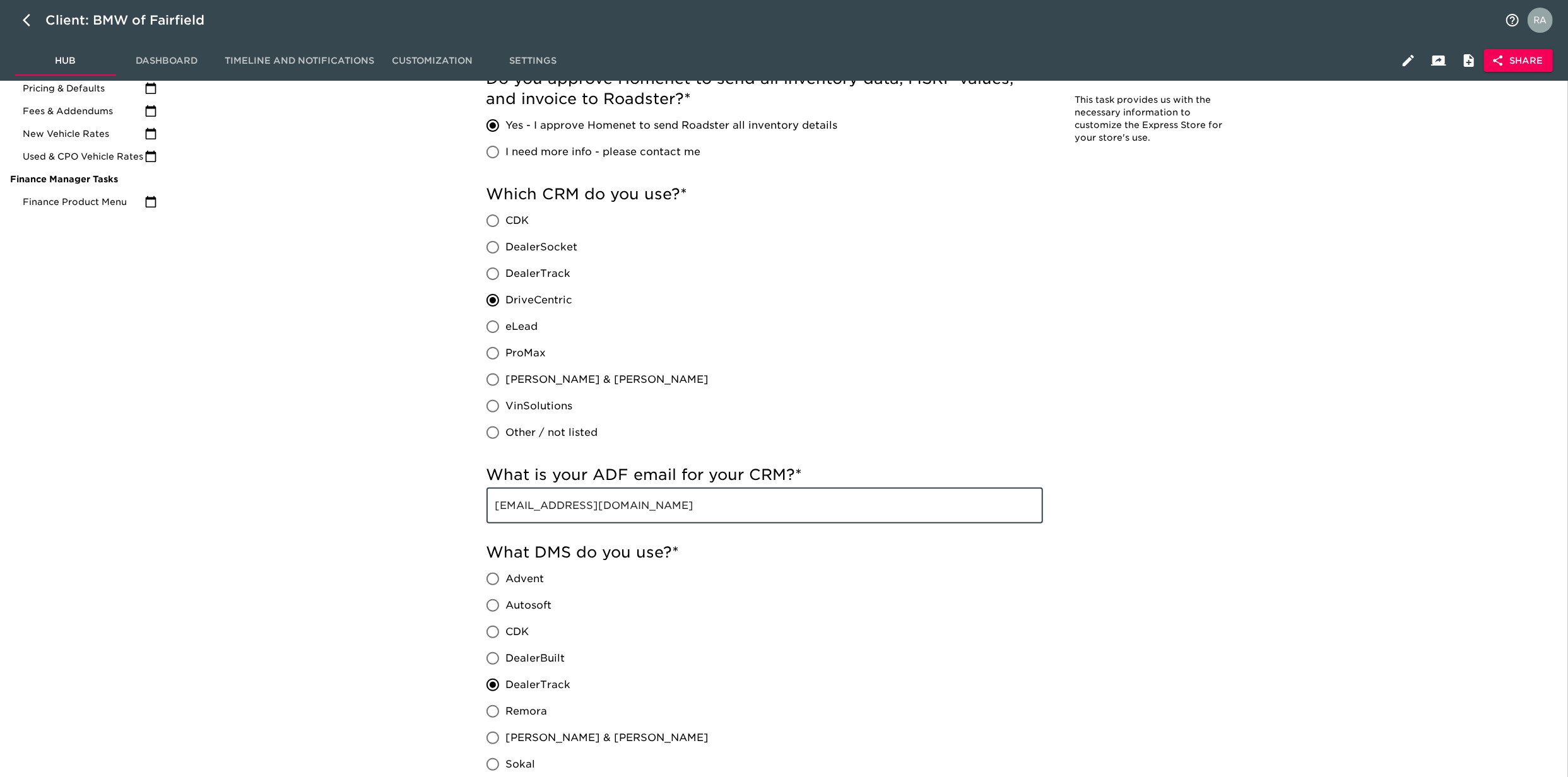
drag, startPoint x: 699, startPoint y: 509, endPoint x: 414, endPoint y: 515, distance: 285.1
drag, startPoint x: 1329, startPoint y: 467, endPoint x: 1313, endPoint y: 472, distance: 16.8
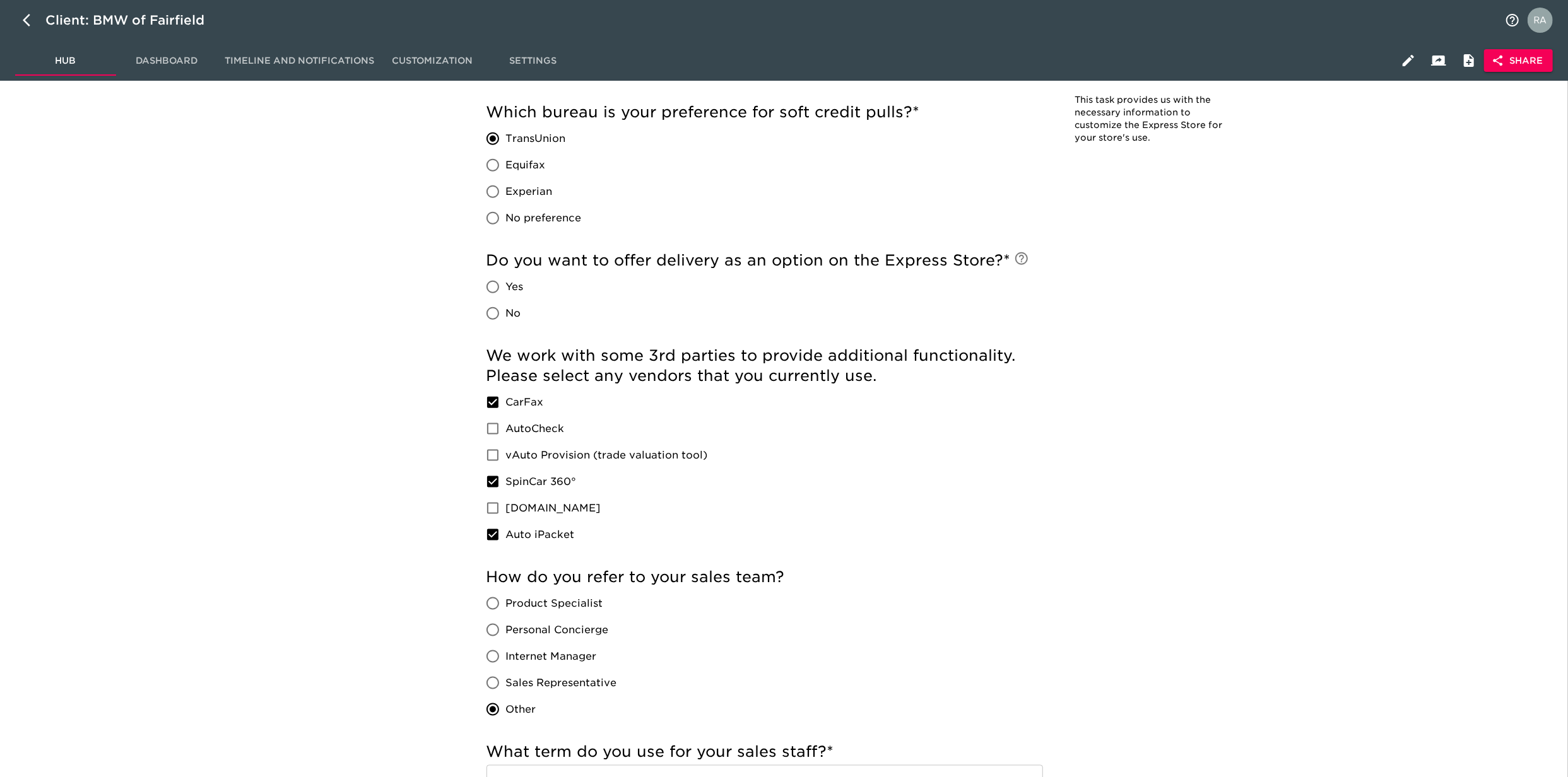
scroll to position [1514, 0]
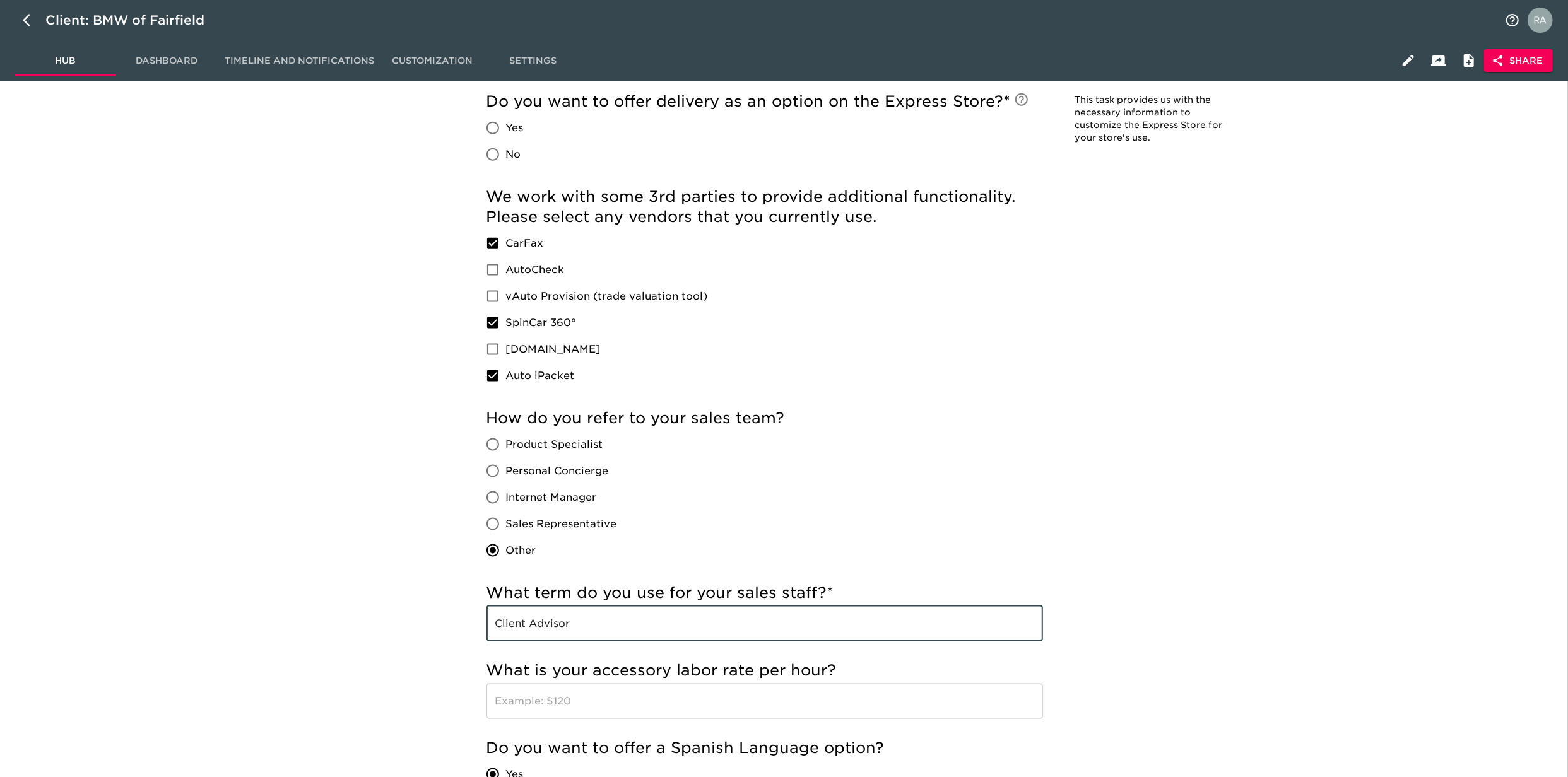
drag, startPoint x: 593, startPoint y: 632, endPoint x: 490, endPoint y: 641, distance: 103.4
click at [490, 641] on input "Client Advisor" at bounding box center [765, 624] width 557 height 36
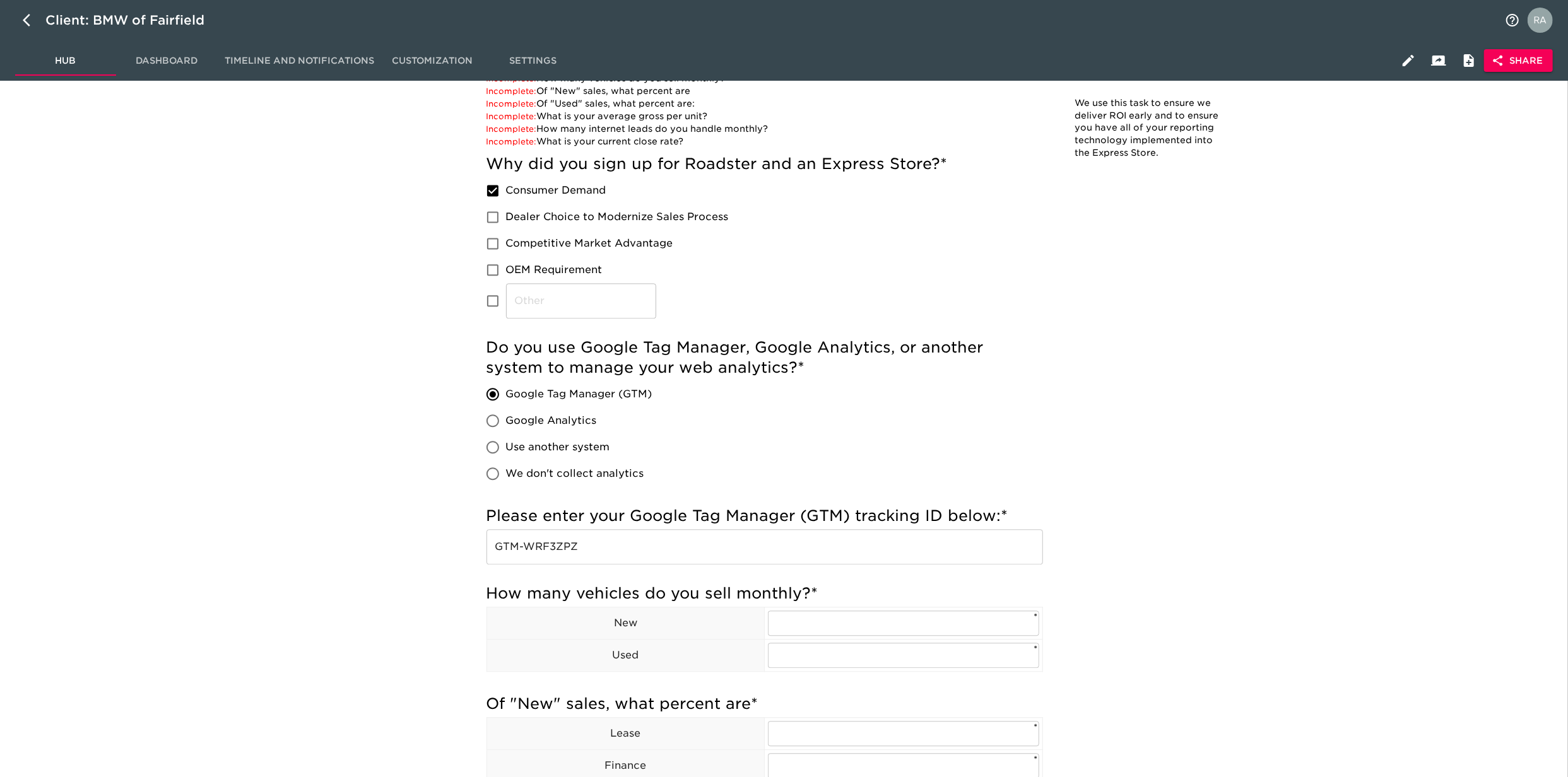
scroll to position [2692, 0]
drag, startPoint x: 627, startPoint y: 555, endPoint x: 443, endPoint y: 545, distance: 184.3
click at [443, 545] on div "Dealership Performance Overdue! Note: We use this task to ensure we deliver ROI…" at bounding box center [864, 744] width 1391 height 1485
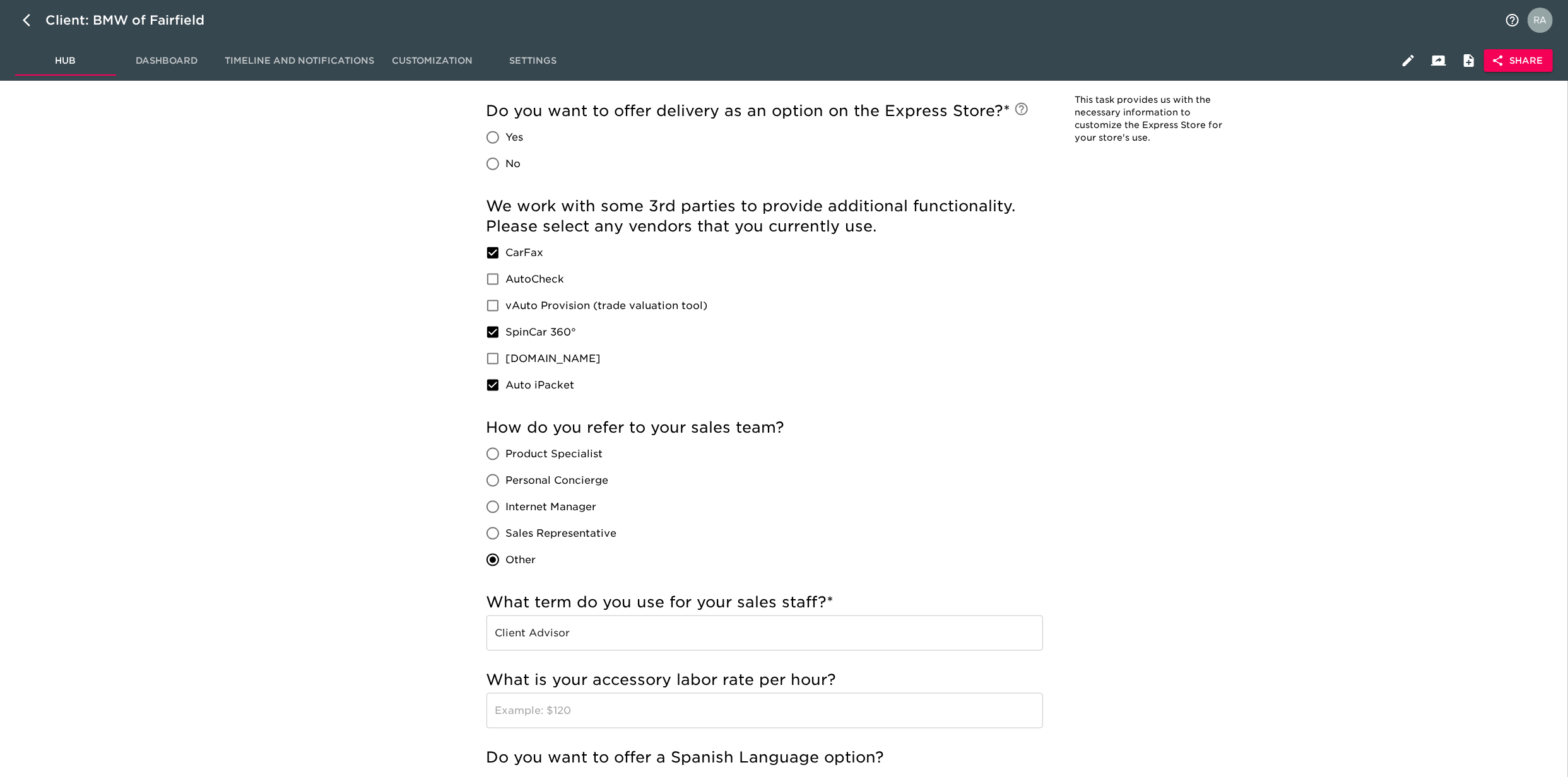
scroll to position [1570, 0]
